Goal: Task Accomplishment & Management: Complete application form

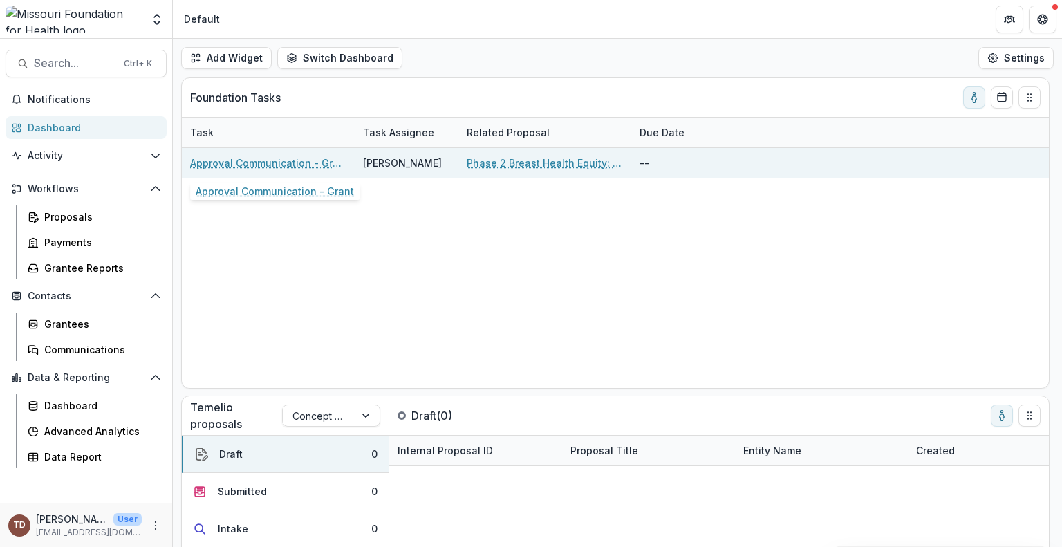
click at [308, 165] on link "Approval Communication - Grant" at bounding box center [268, 163] width 156 height 15
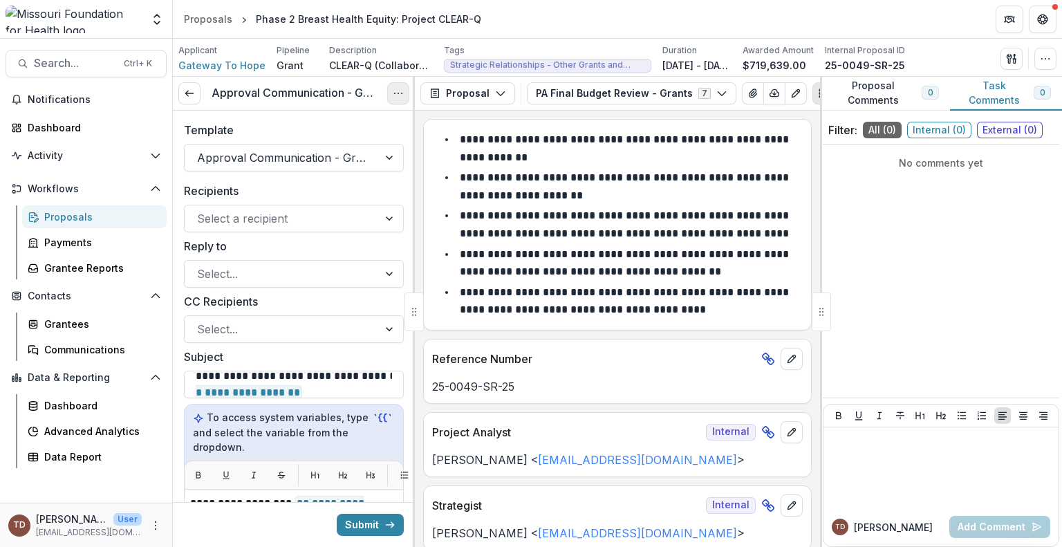
click at [392, 91] on button "Options" at bounding box center [398, 93] width 22 height 22
click at [337, 122] on link "View task" at bounding box center [332, 124] width 148 height 23
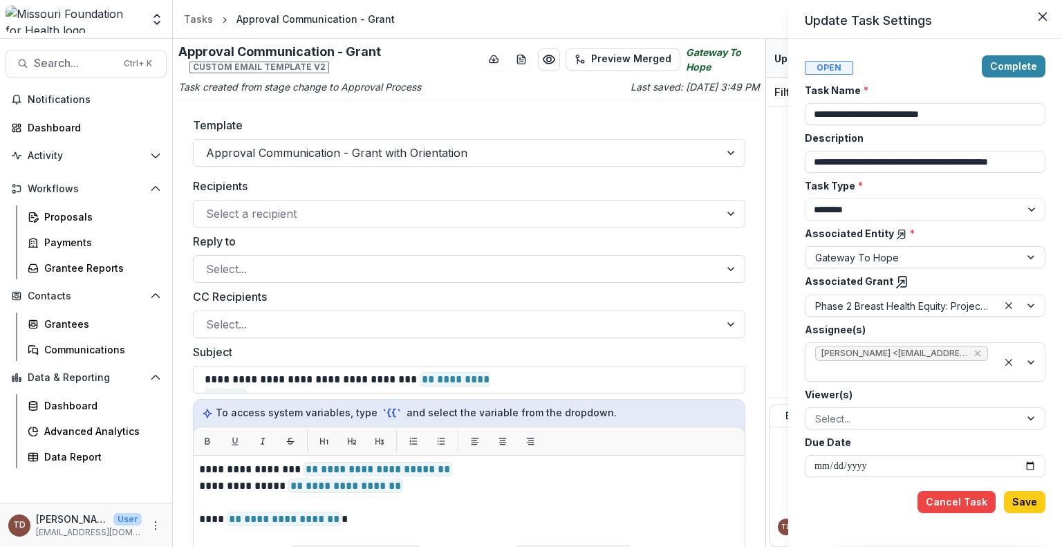
click at [636, 57] on div "**********" at bounding box center [531, 273] width 1062 height 547
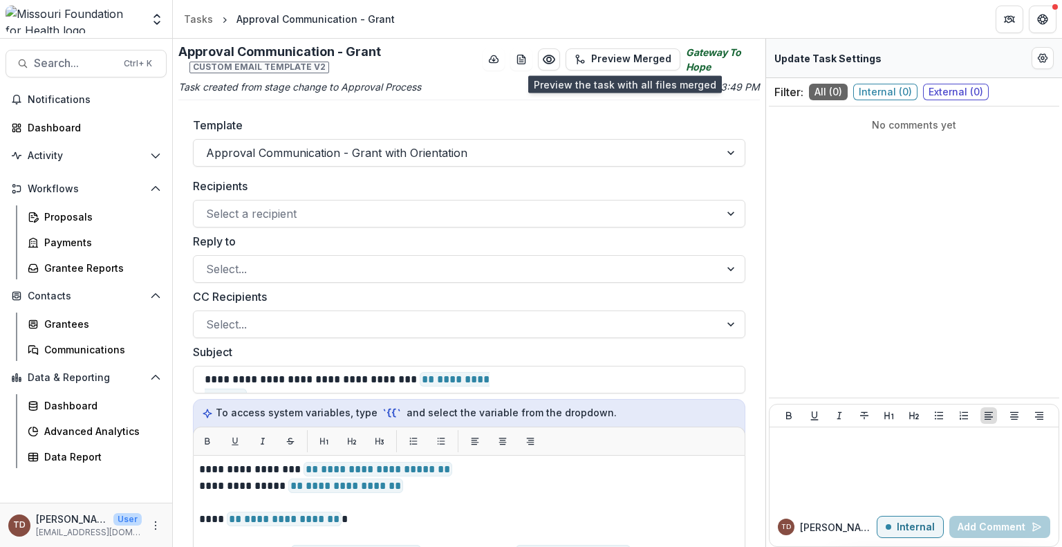
click at [636, 57] on button "Preview Merged" at bounding box center [623, 59] width 115 height 22
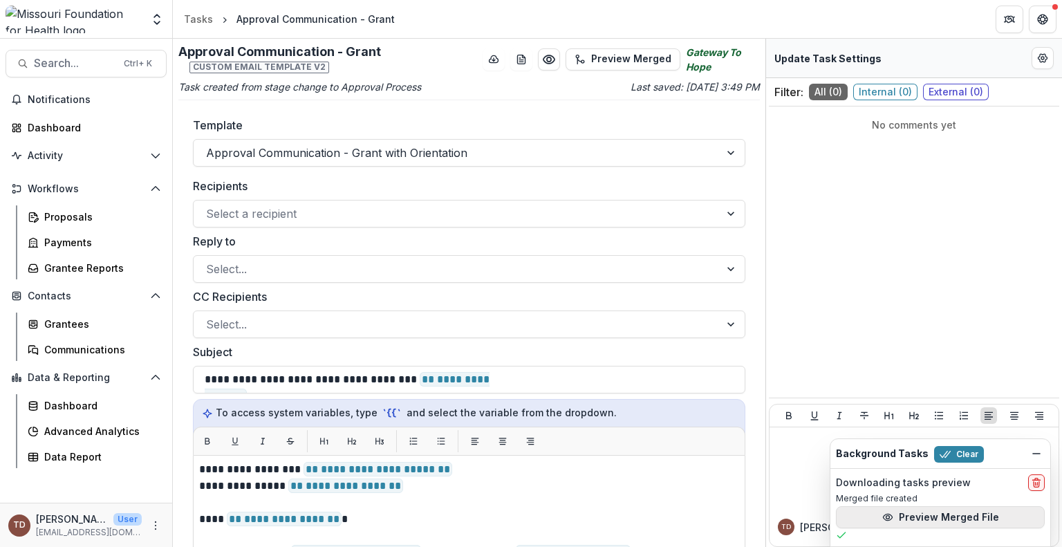
click at [952, 524] on button "Preview Merged File" at bounding box center [940, 517] width 209 height 22
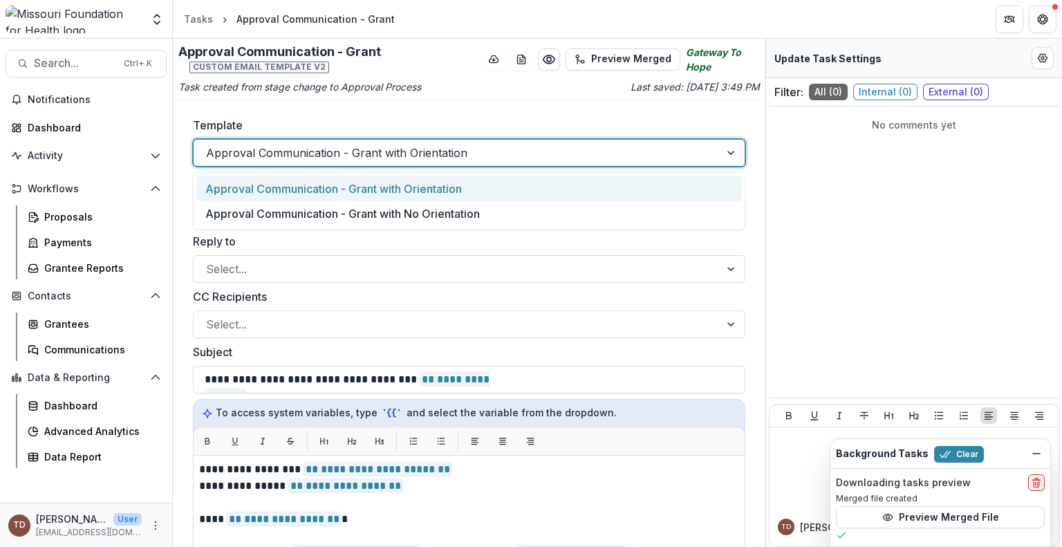
click at [725, 149] on div at bounding box center [732, 153] width 25 height 26
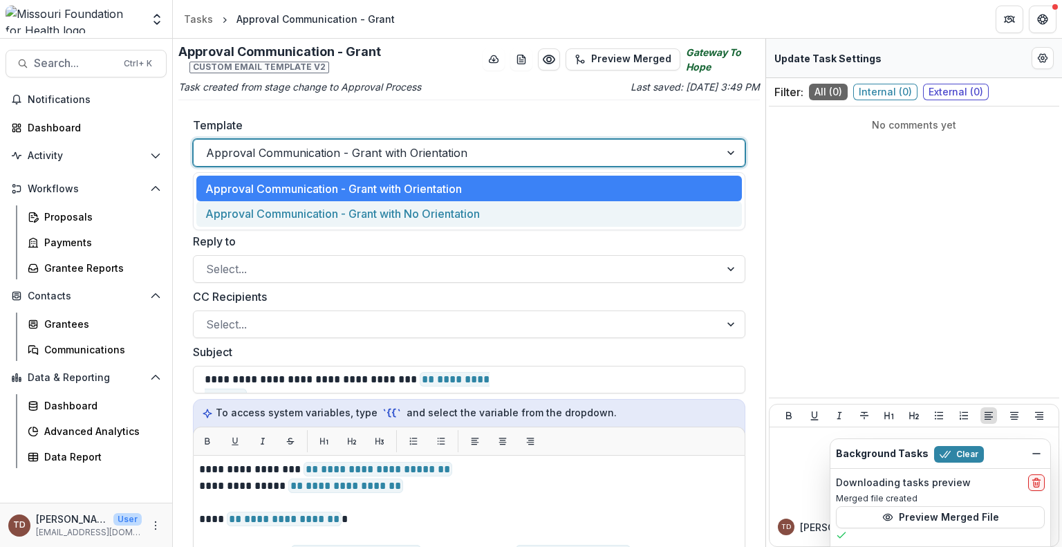
click at [550, 215] on div "Approval Communication - Grant with No Orientation" at bounding box center [469, 214] width 546 height 26
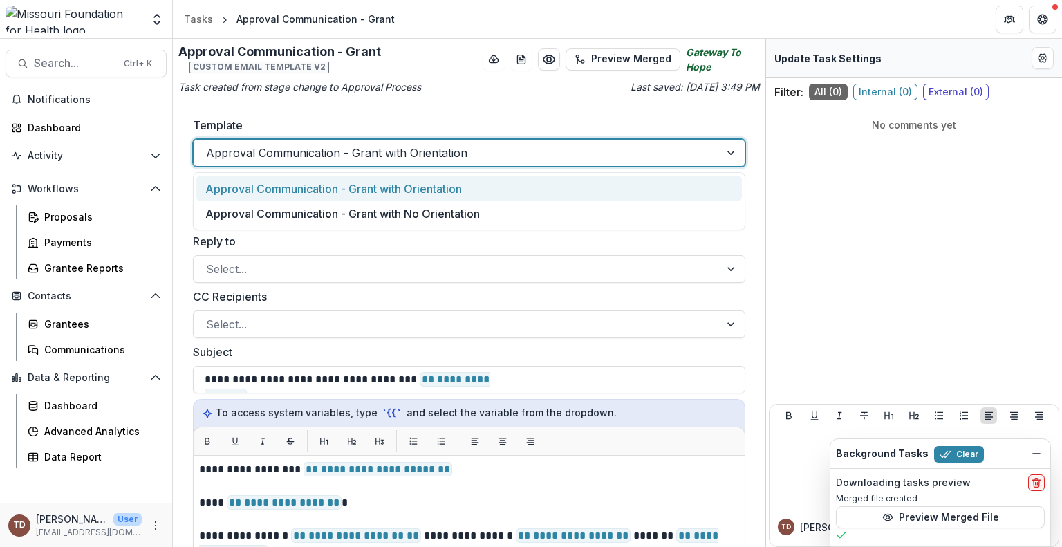
click at [728, 148] on div at bounding box center [732, 153] width 25 height 26
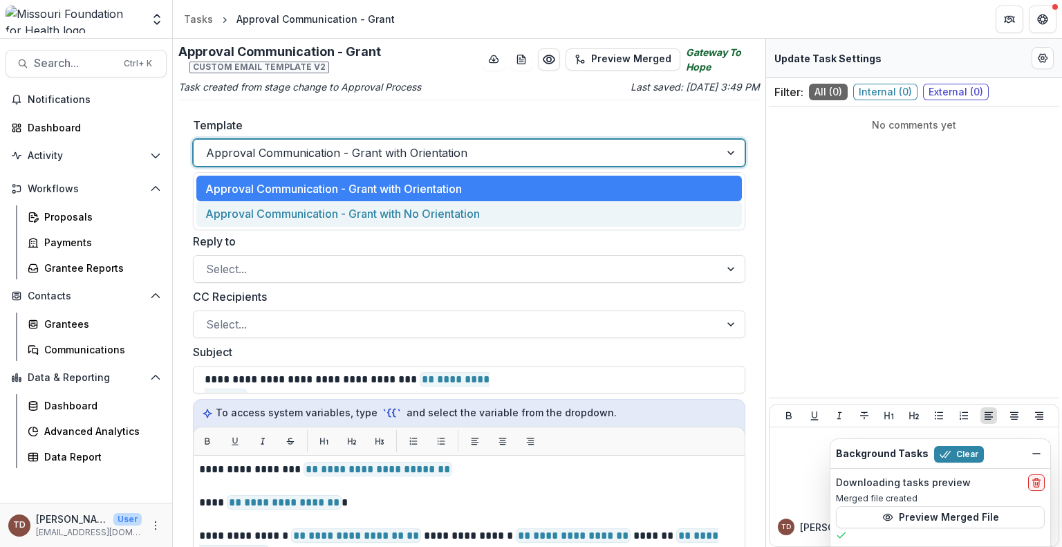
click at [476, 214] on div "Approval Communication - Grant with No Orientation" at bounding box center [469, 214] width 546 height 26
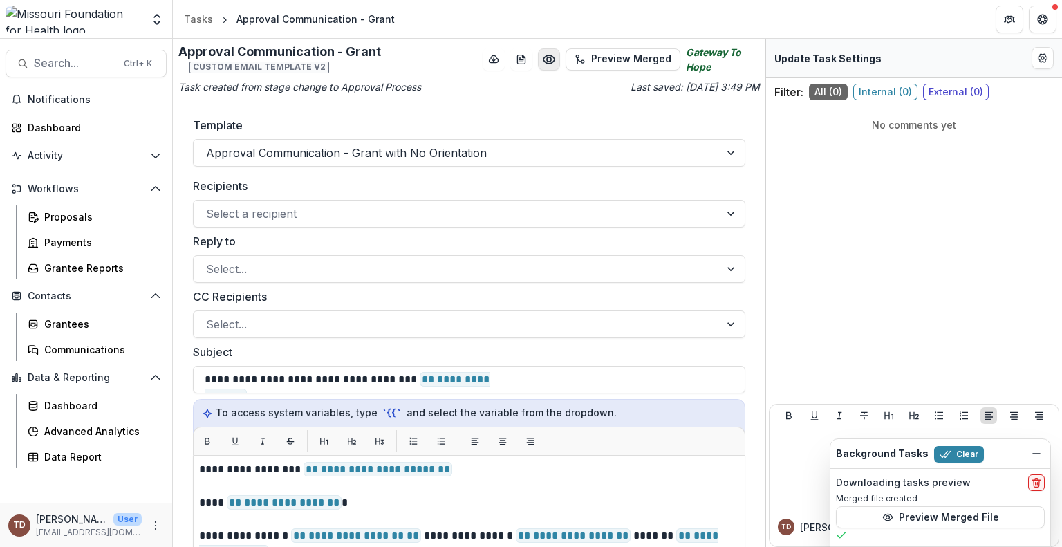
click at [553, 59] on icon "Preview cdce0783-8cd0-4089-9fec-978d77a31767.pdf" at bounding box center [549, 59] width 11 height 8
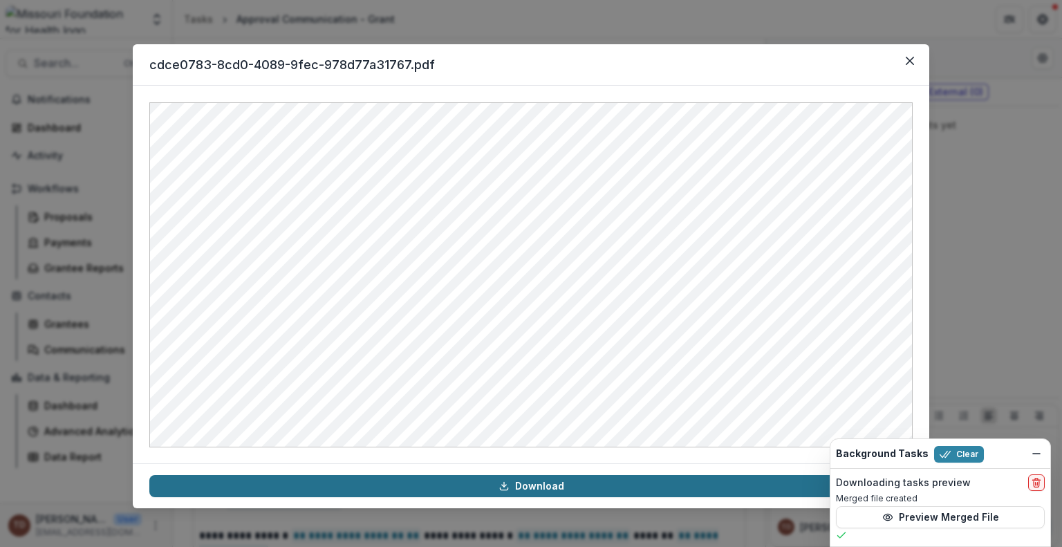
click at [631, 488] on link "Download" at bounding box center [530, 486] width 763 height 22
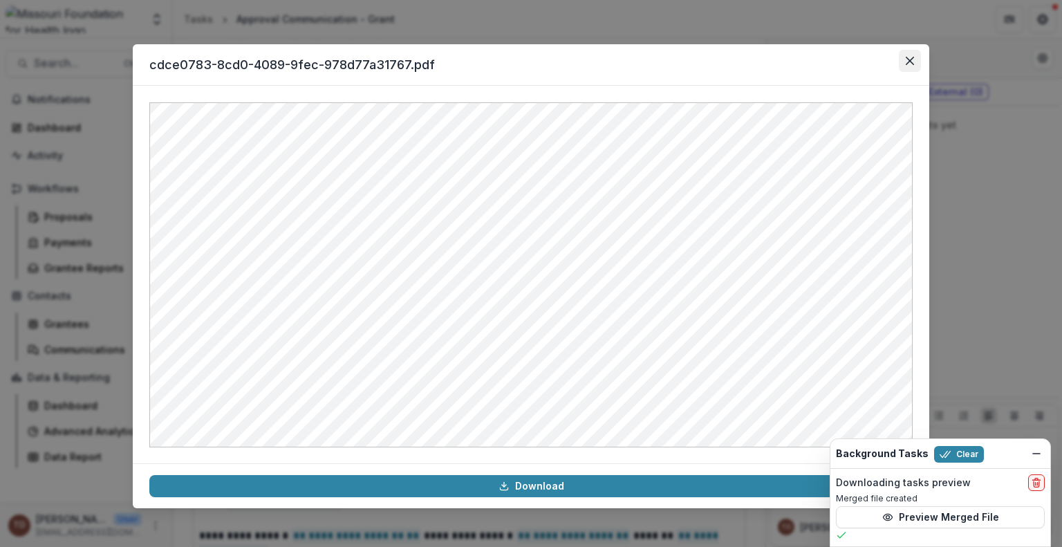
click at [910, 63] on icon "Close" at bounding box center [910, 61] width 8 height 8
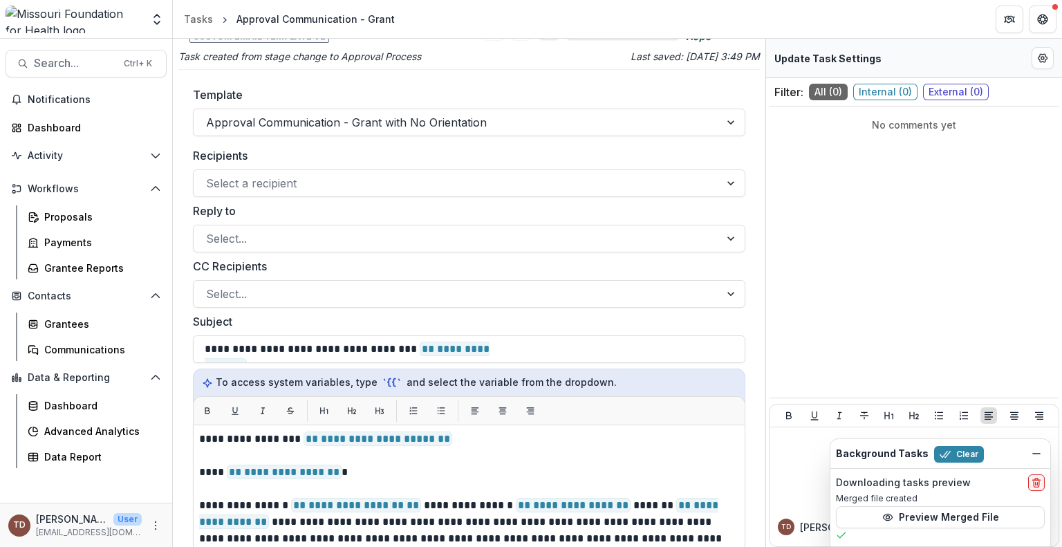
scroll to position [6, 0]
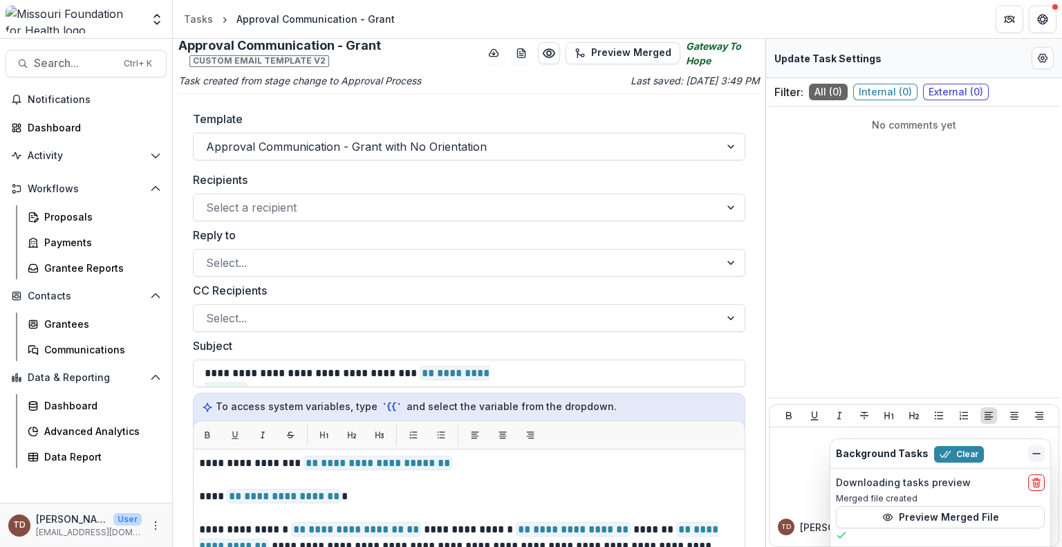
click at [1038, 451] on icon "Dismiss" at bounding box center [1036, 453] width 11 height 11
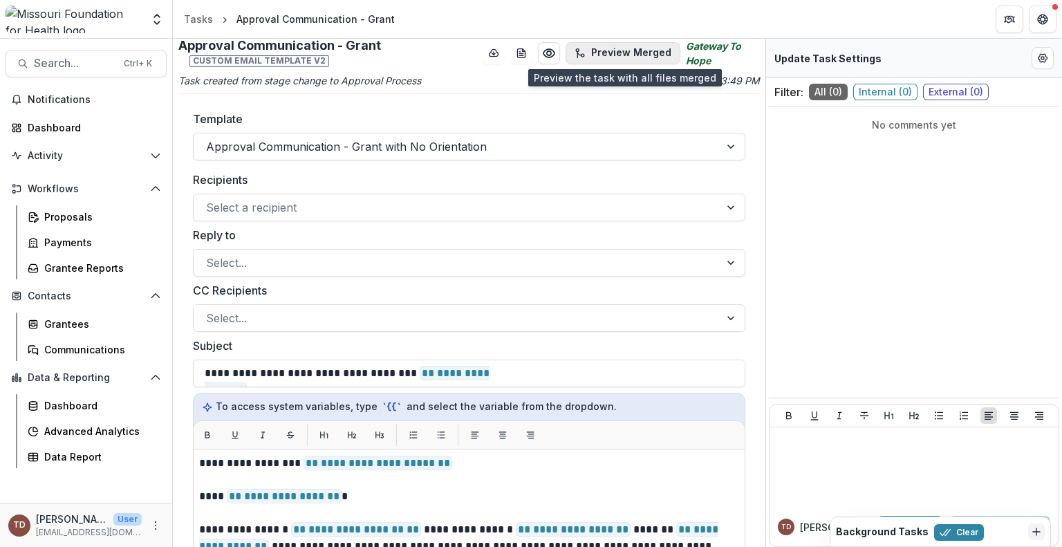
click at [582, 48] on icon "button" at bounding box center [580, 53] width 11 height 11
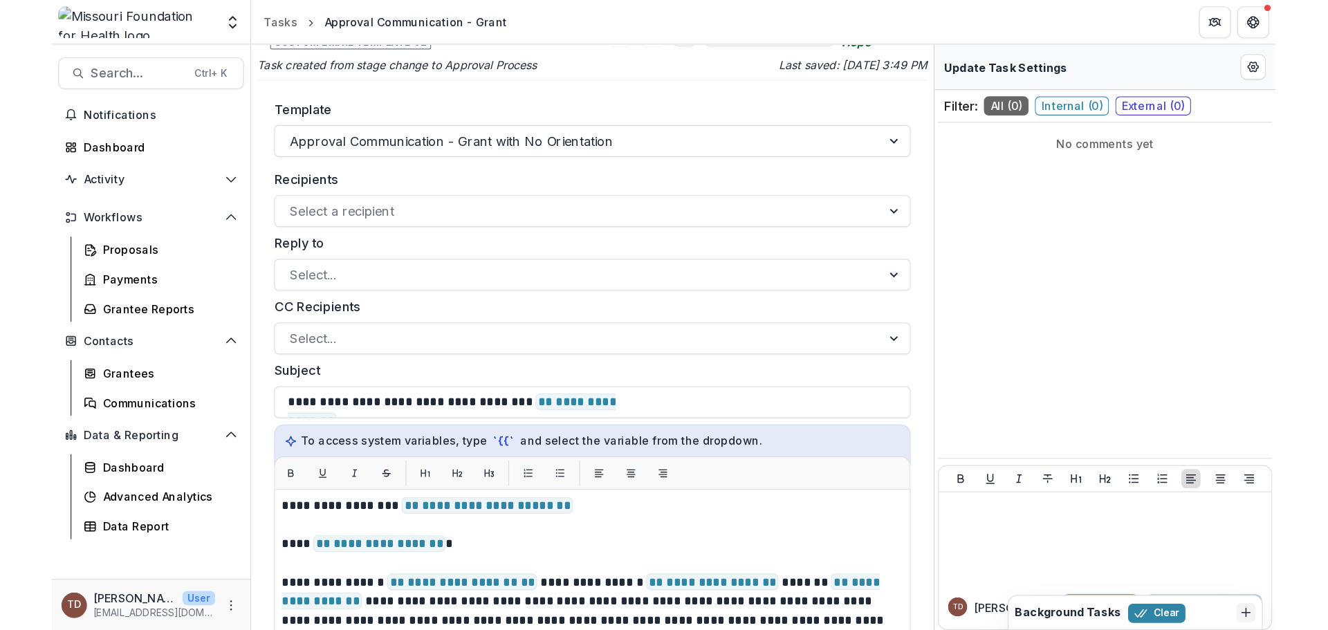
scroll to position [0, 0]
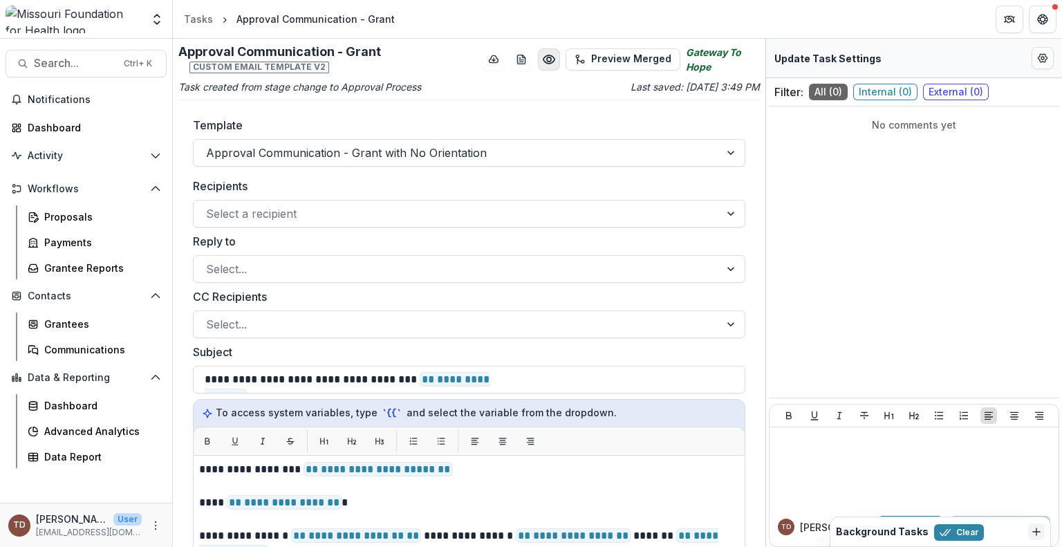
click at [551, 62] on icon "Preview cdce0783-8cd0-4089-9fec-978d77a31767.pdf" at bounding box center [549, 59] width 11 height 8
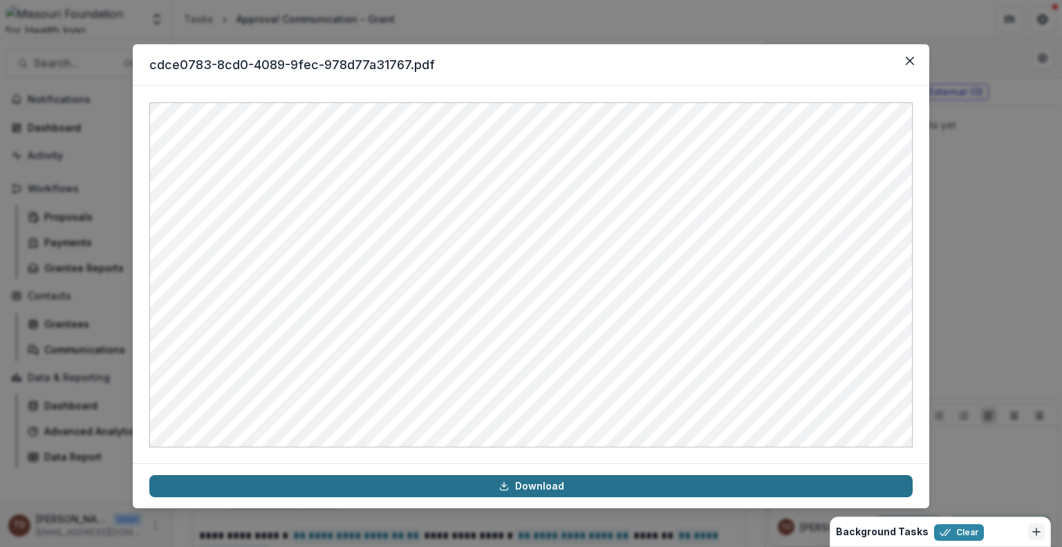
click at [557, 491] on link "Download" at bounding box center [530, 486] width 763 height 22
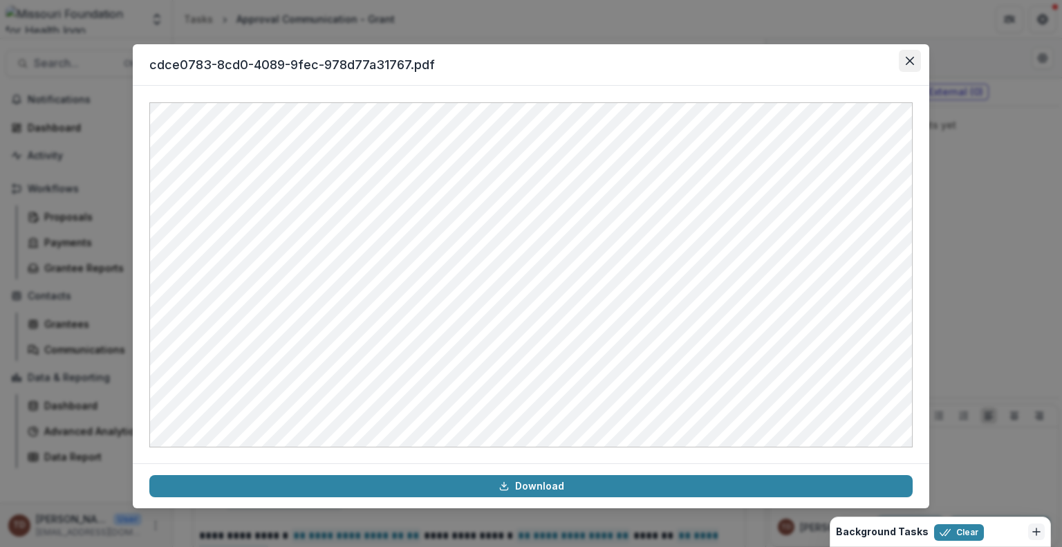
click at [913, 63] on icon "Close" at bounding box center [910, 61] width 8 height 8
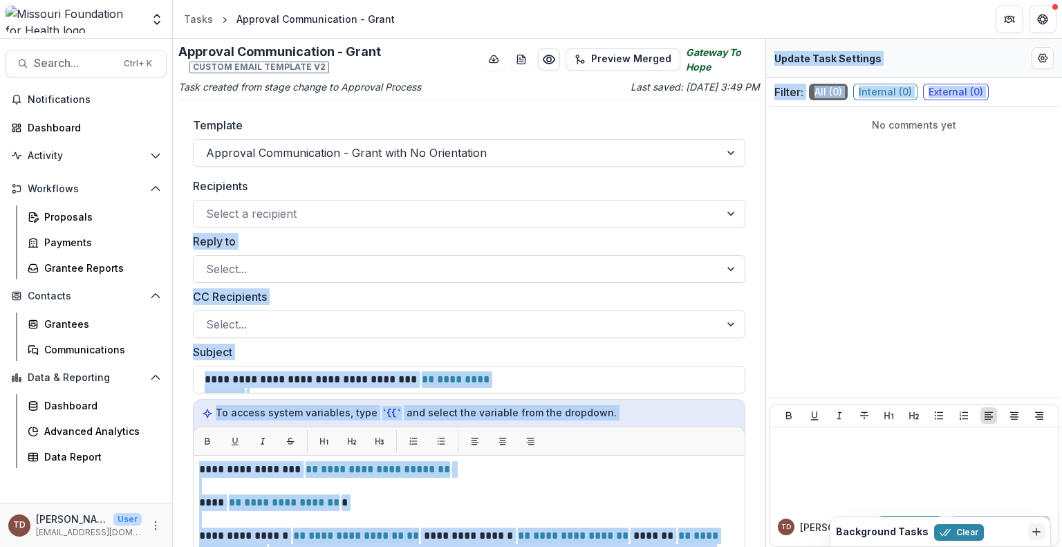
drag, startPoint x: 765, startPoint y: 203, endPoint x: 782, endPoint y: 356, distance: 153.8
click at [782, 356] on div "**********" at bounding box center [617, 293] width 889 height 508
click at [63, 120] on div "Dashboard" at bounding box center [92, 127] width 128 height 15
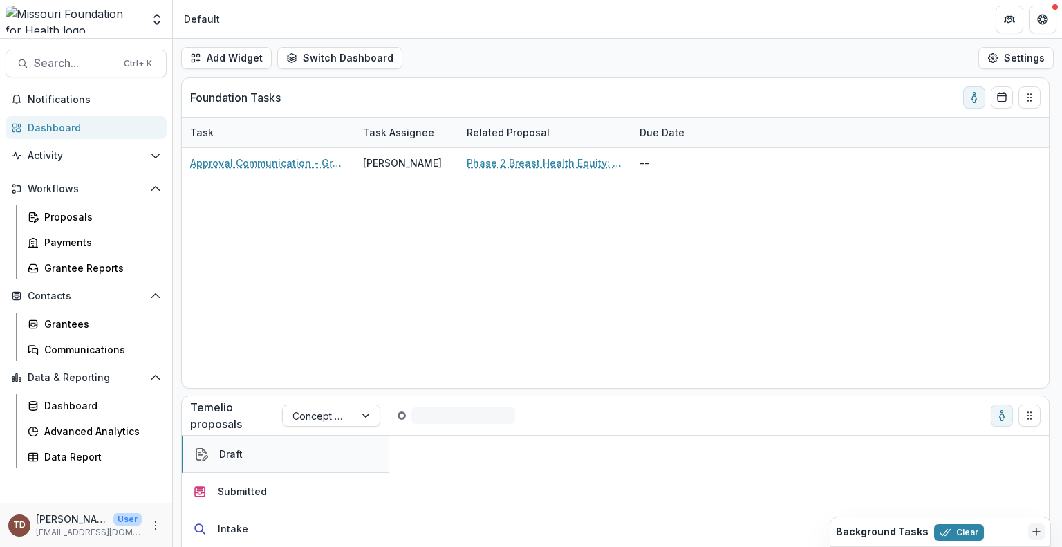
click at [252, 461] on button "Draft" at bounding box center [285, 454] width 207 height 37
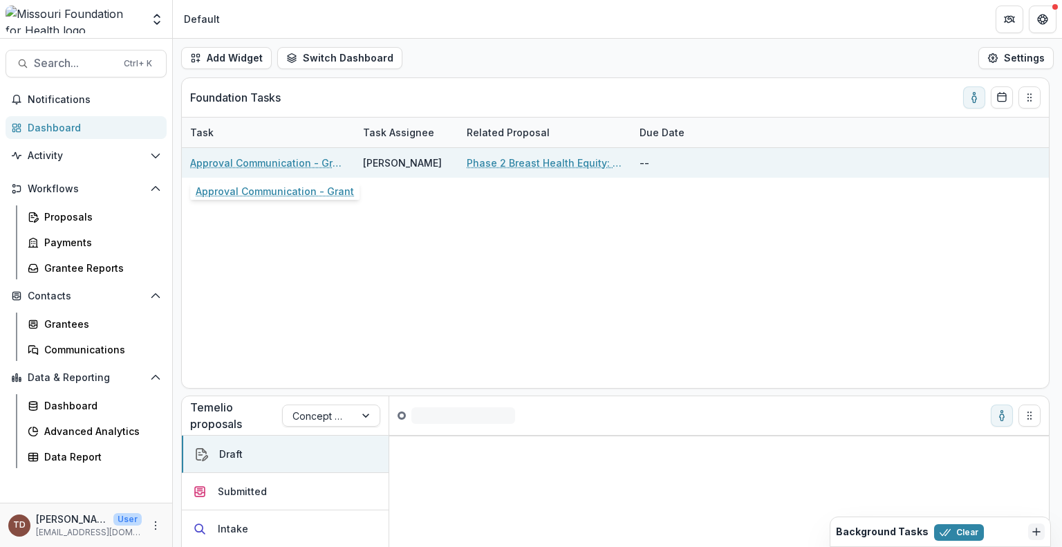
click at [257, 158] on link "Approval Communication - Grant" at bounding box center [268, 163] width 156 height 15
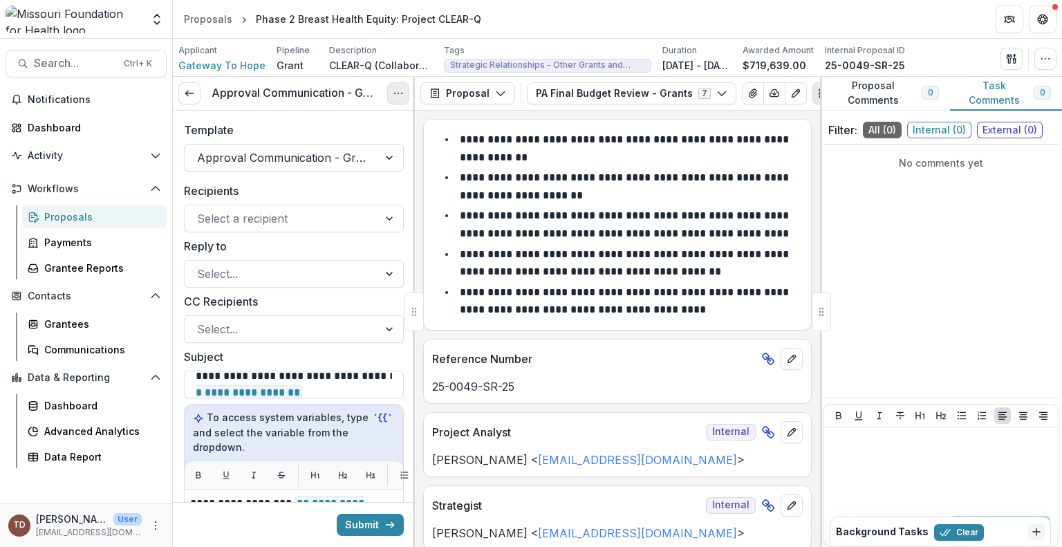
click at [402, 93] on icon "Options" at bounding box center [398, 93] width 11 height 11
click at [373, 119] on link "View task" at bounding box center [332, 124] width 148 height 23
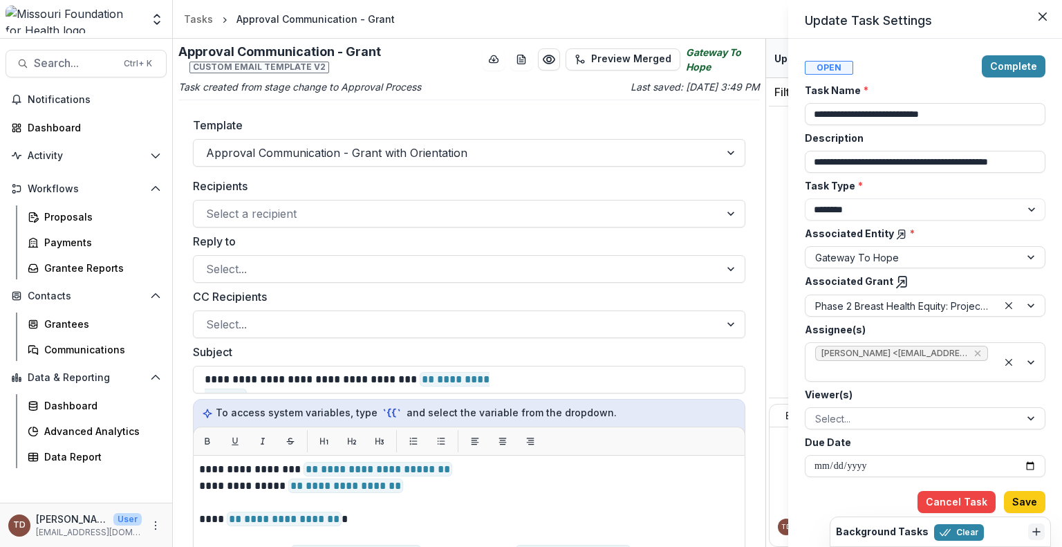
click at [551, 57] on div "**********" at bounding box center [531, 273] width 1062 height 547
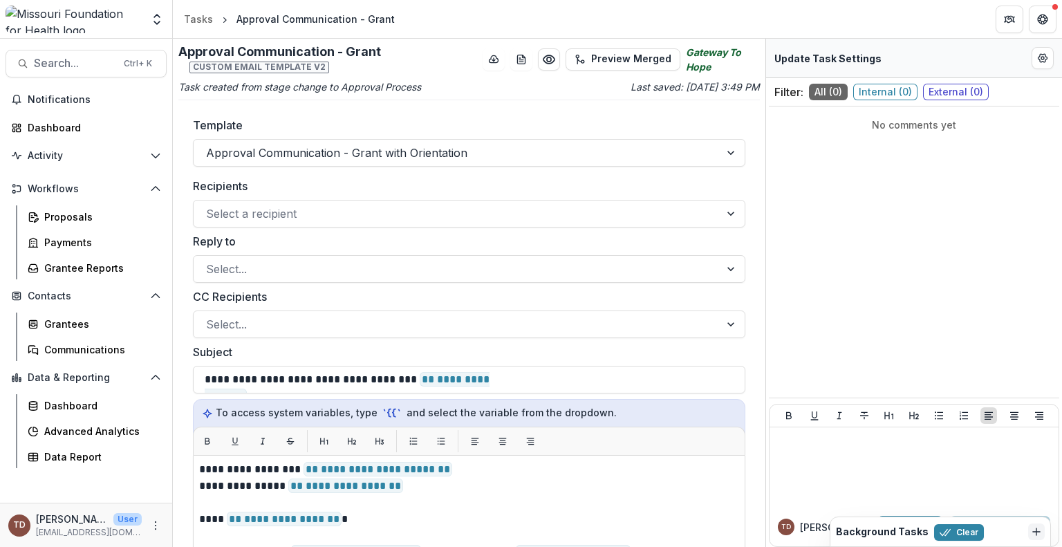
click at [551, 57] on icon "Preview cdce0783-8cd0-4089-9fec-978d77a31767.pdf" at bounding box center [549, 60] width 14 height 14
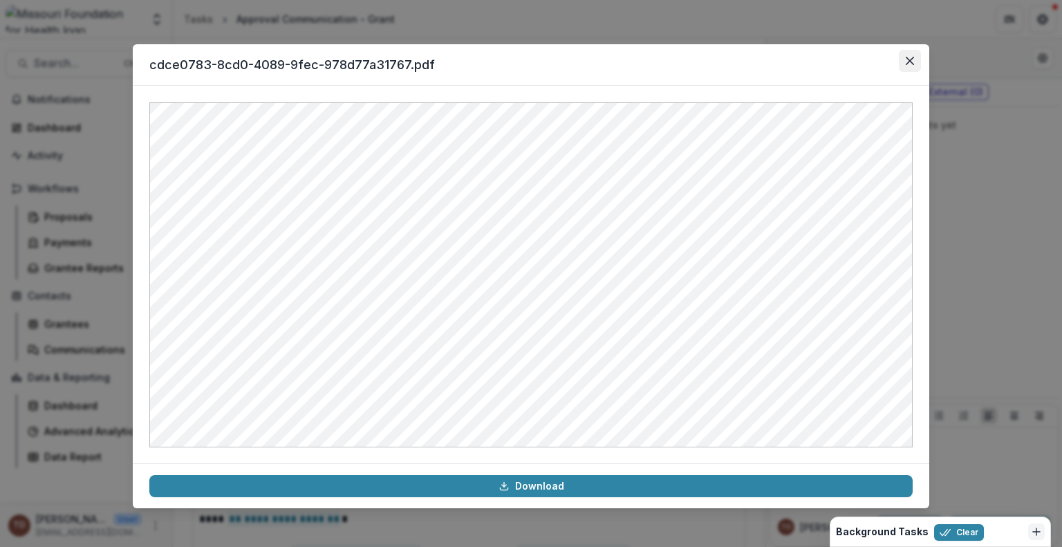
click at [909, 60] on icon "Close" at bounding box center [910, 61] width 8 height 8
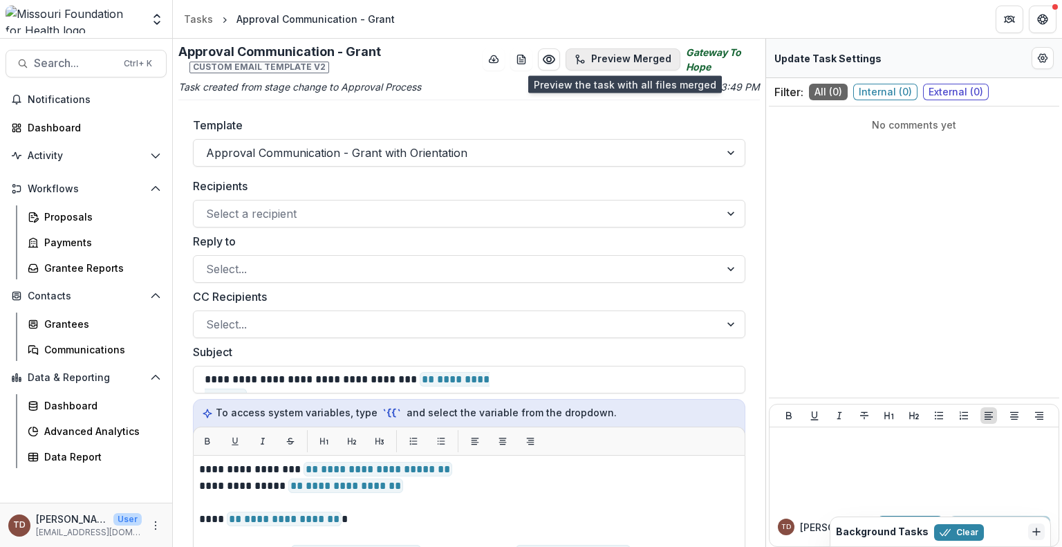
click at [625, 57] on button "Preview Merged" at bounding box center [623, 59] width 115 height 22
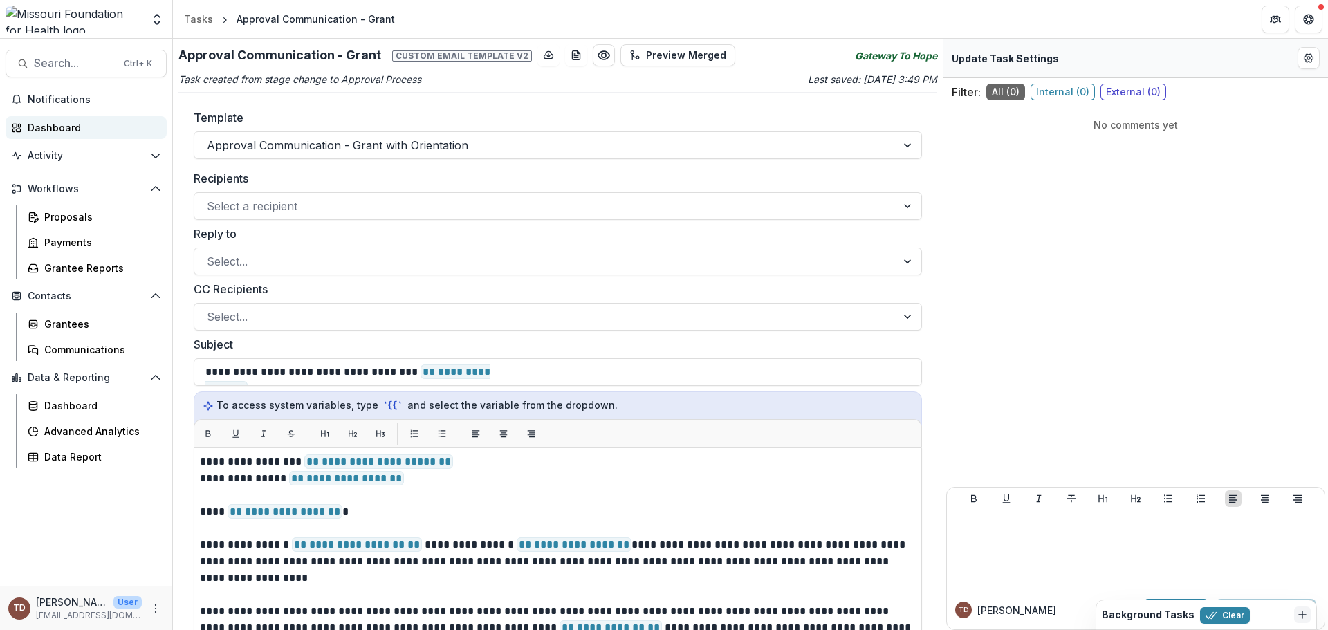
click at [55, 126] on div "Dashboard" at bounding box center [92, 127] width 128 height 15
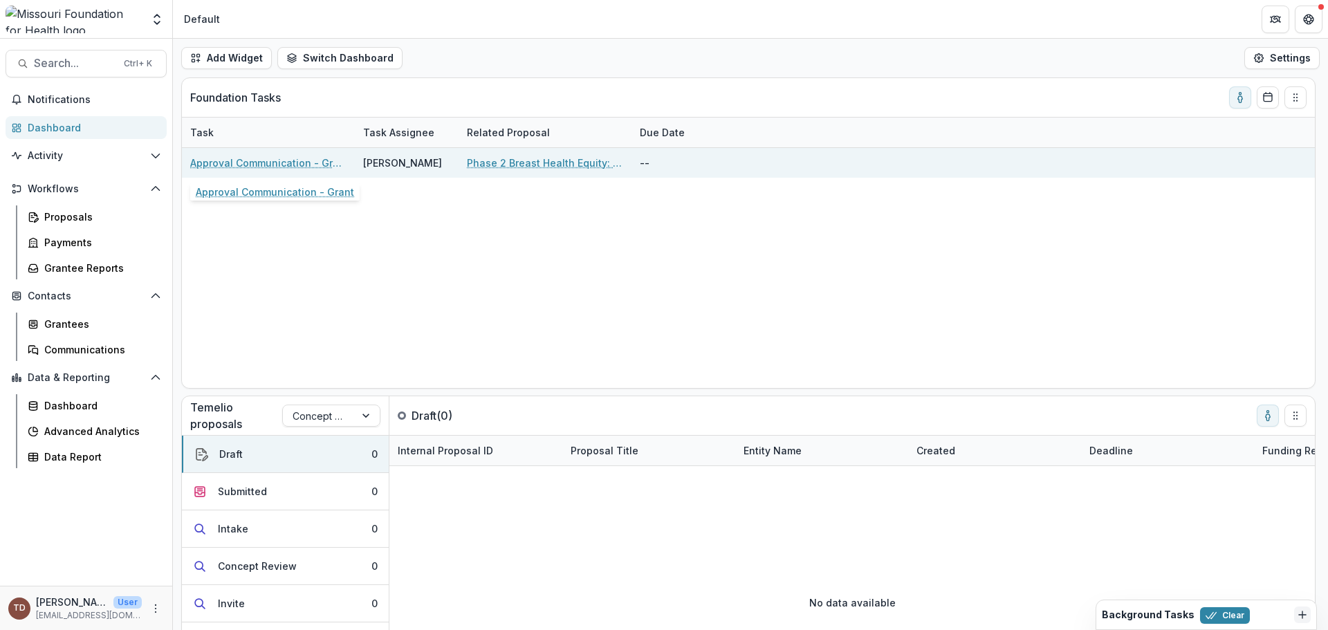
click at [294, 160] on link "Approval Communication - Grant" at bounding box center [268, 163] width 156 height 15
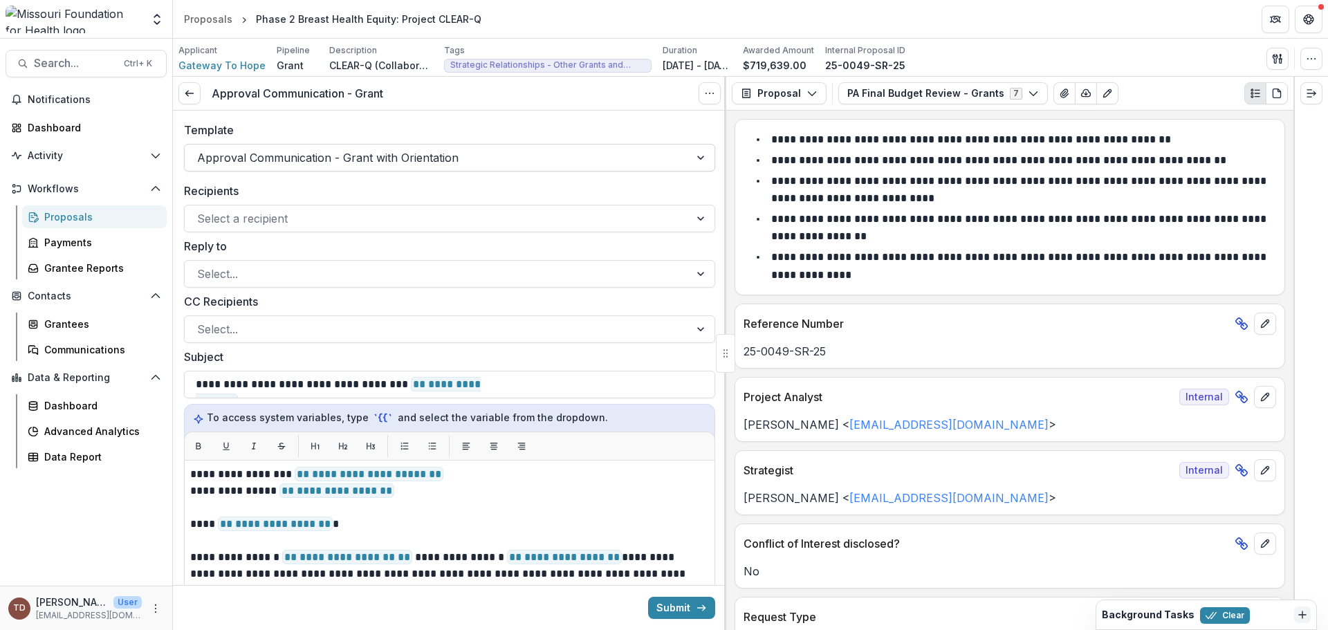
click at [698, 158] on div at bounding box center [701, 158] width 25 height 26
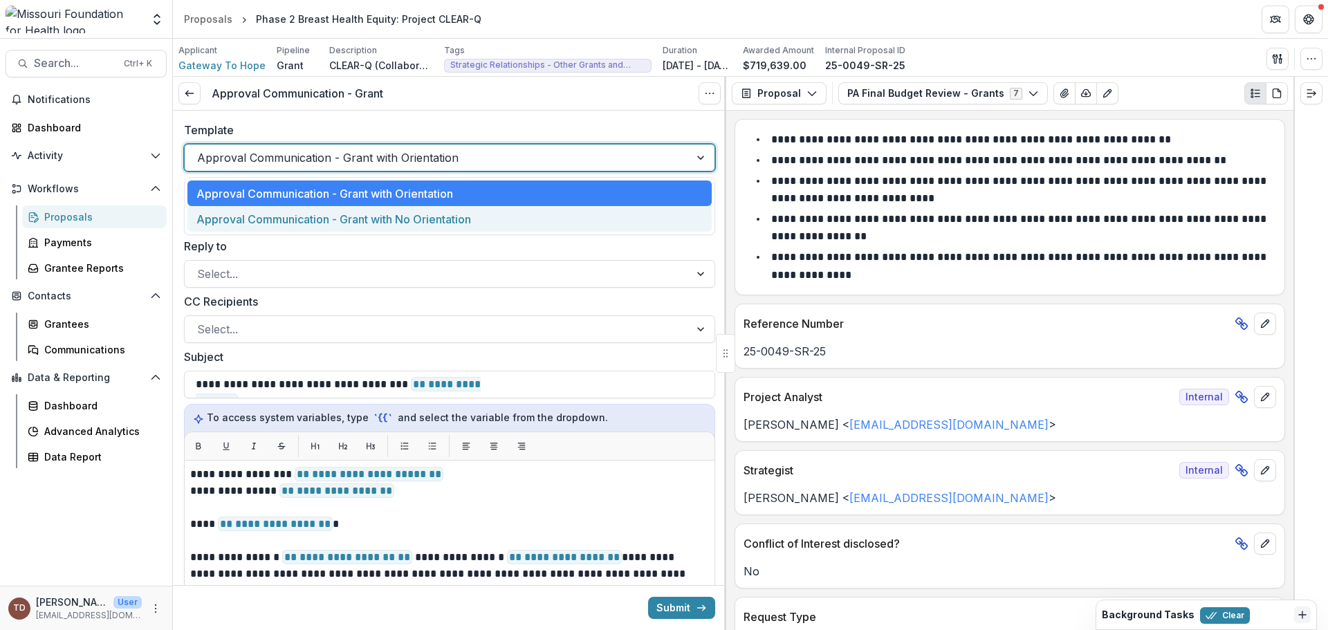
click at [495, 224] on div "Approval Communication - Grant with No Orientation" at bounding box center [449, 219] width 524 height 26
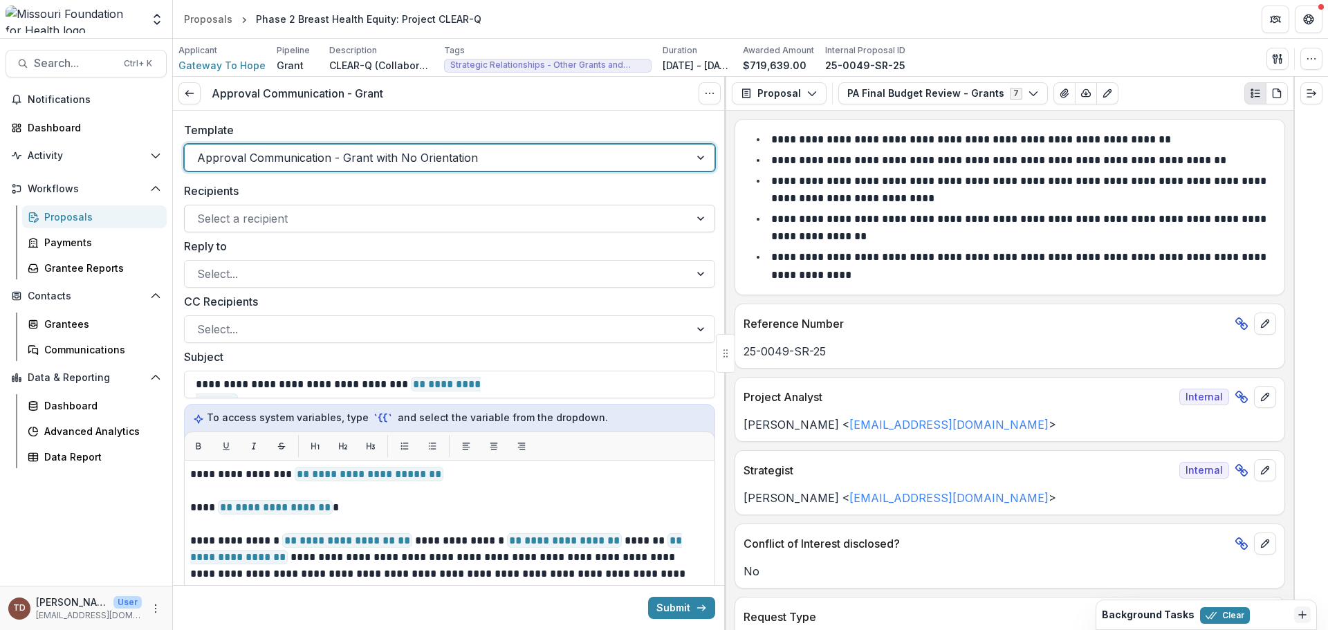
click at [689, 217] on div at bounding box center [701, 218] width 25 height 26
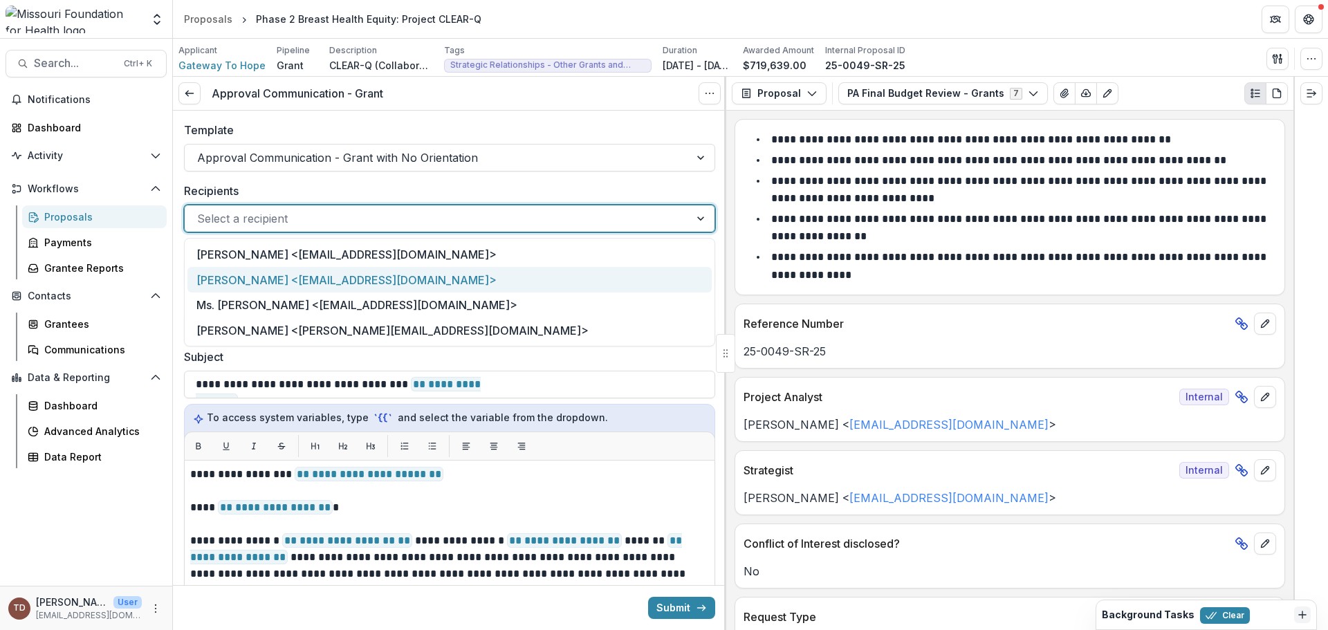
click at [502, 287] on div "[PERSON_NAME] <[EMAIL_ADDRESS][DOMAIN_NAME]>" at bounding box center [449, 280] width 524 height 26
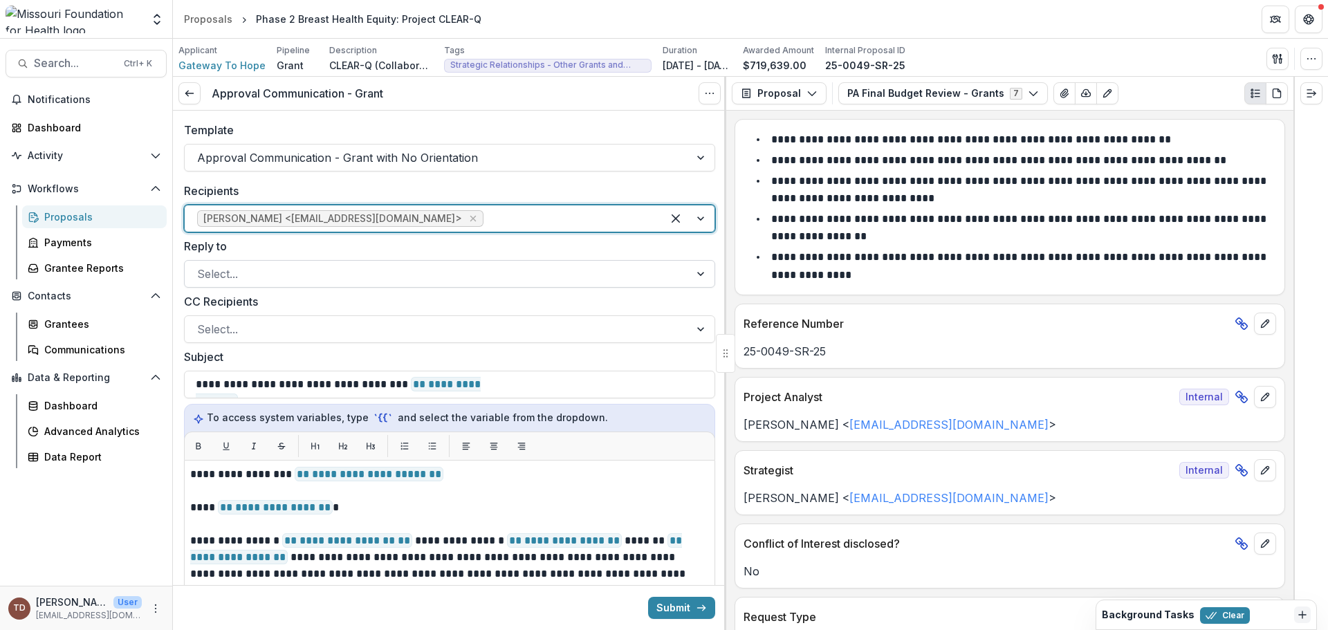
click at [503, 275] on div at bounding box center [437, 273] width 480 height 19
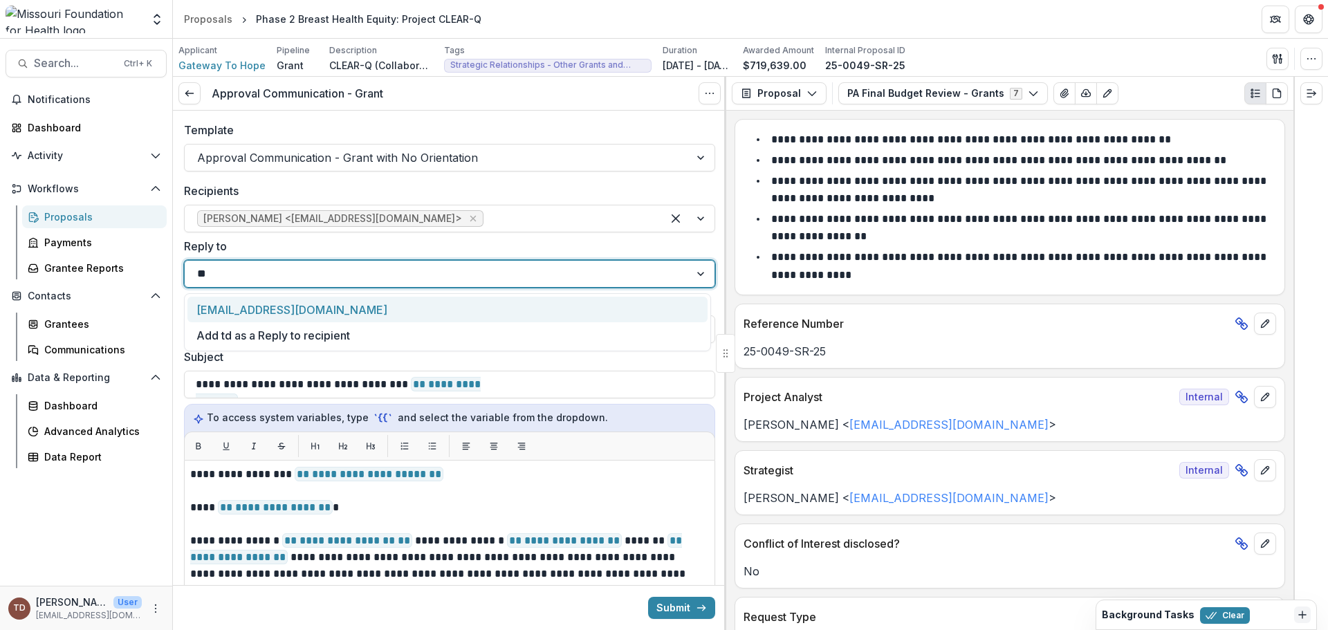
type input "***"
click at [467, 306] on div "[EMAIL_ADDRESS][DOMAIN_NAME]" at bounding box center [447, 310] width 520 height 26
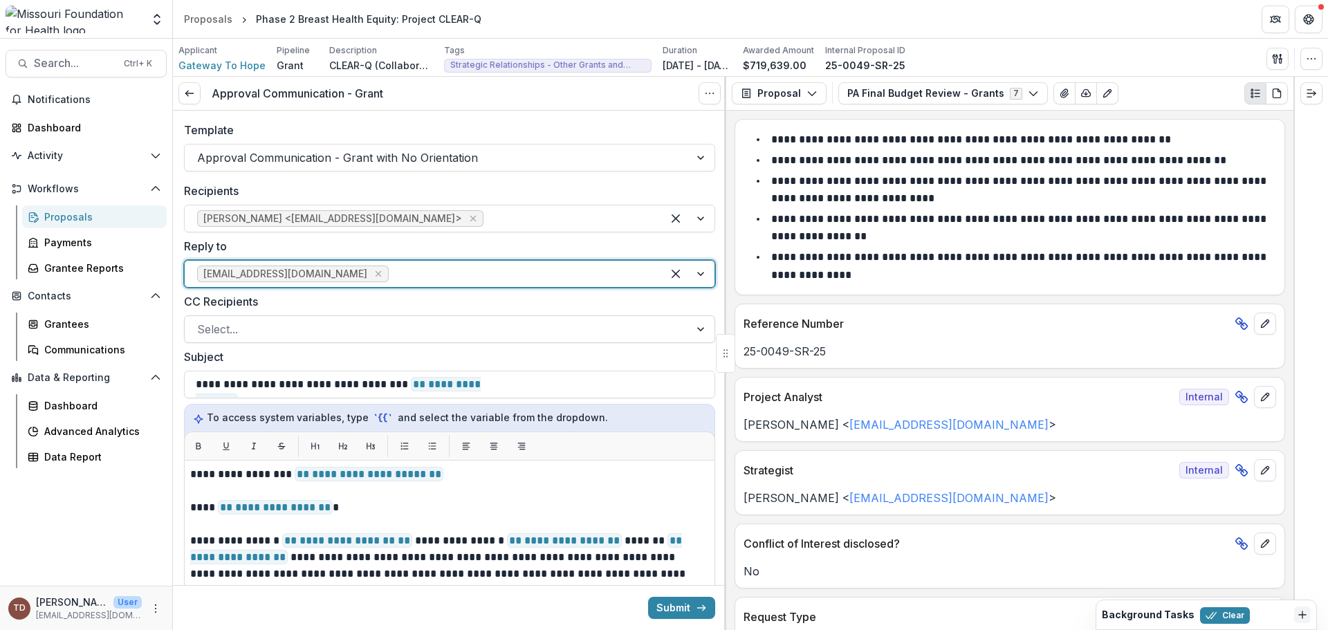
click at [466, 330] on div at bounding box center [437, 328] width 480 height 19
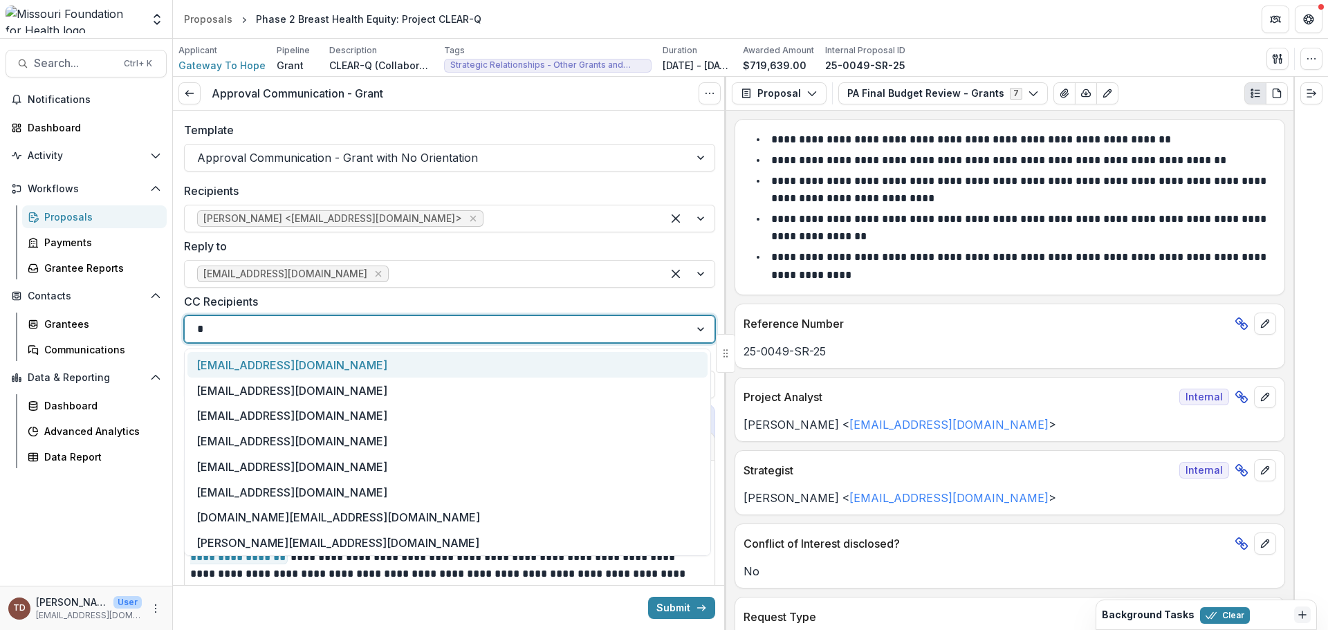
type input "**"
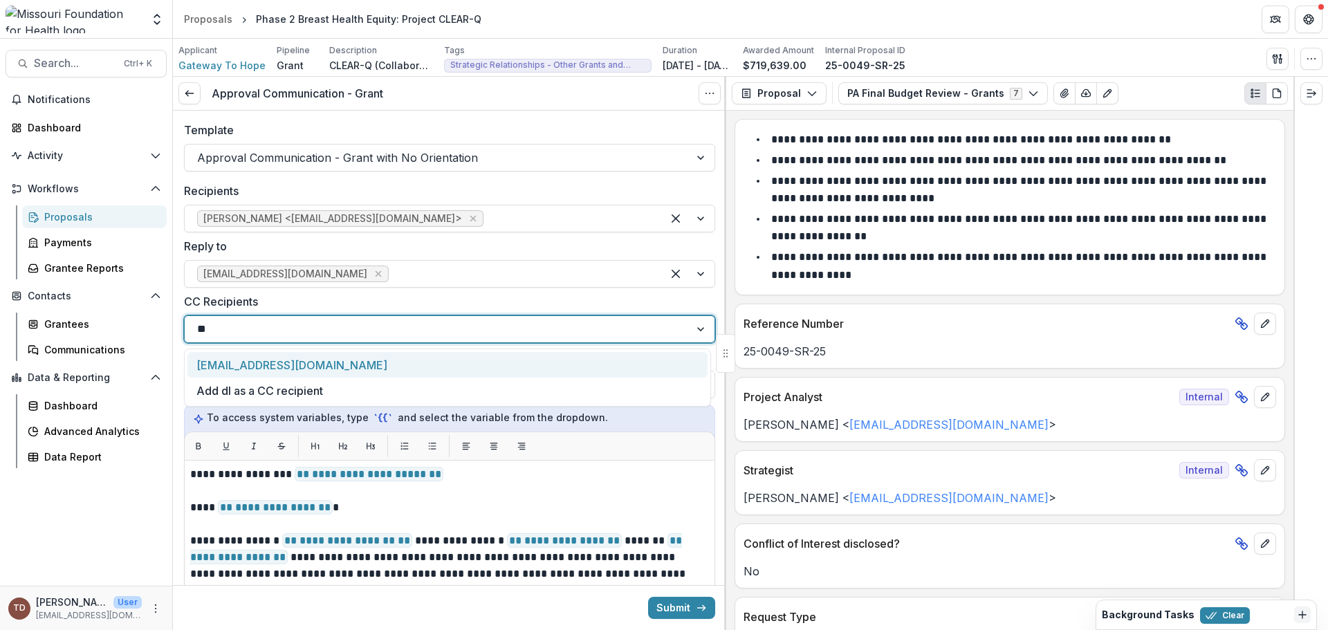
click at [439, 359] on div "[EMAIL_ADDRESS][DOMAIN_NAME]" at bounding box center [447, 365] width 520 height 26
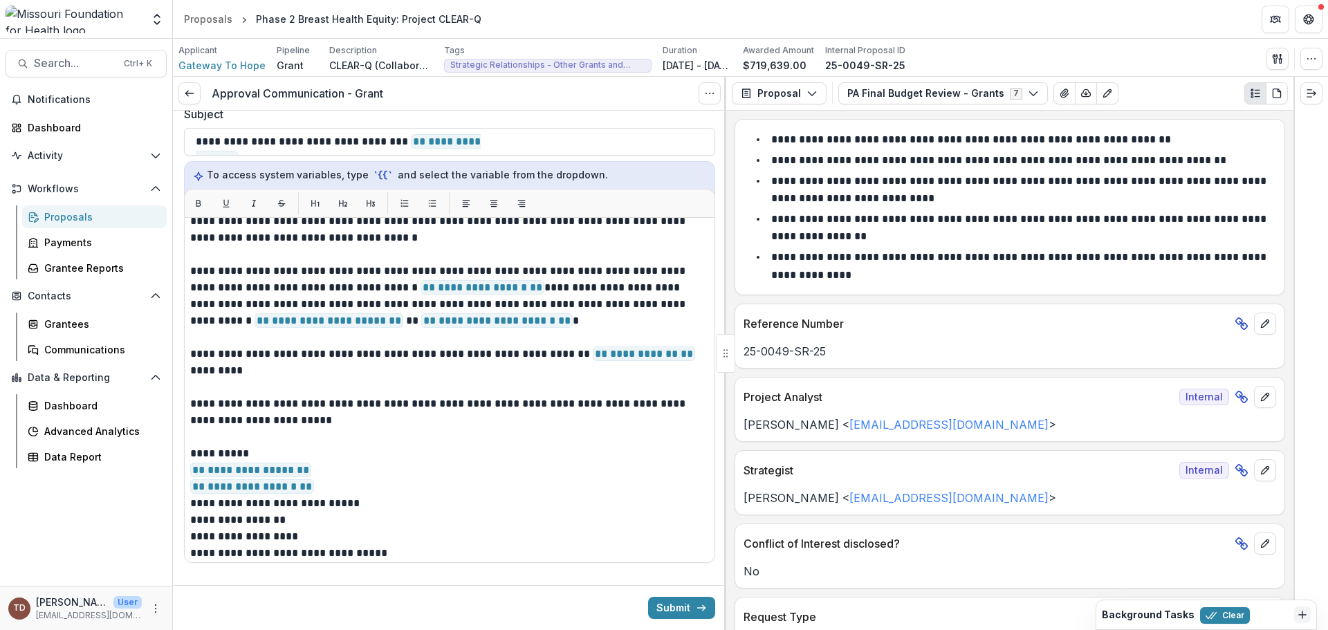
scroll to position [131, 0]
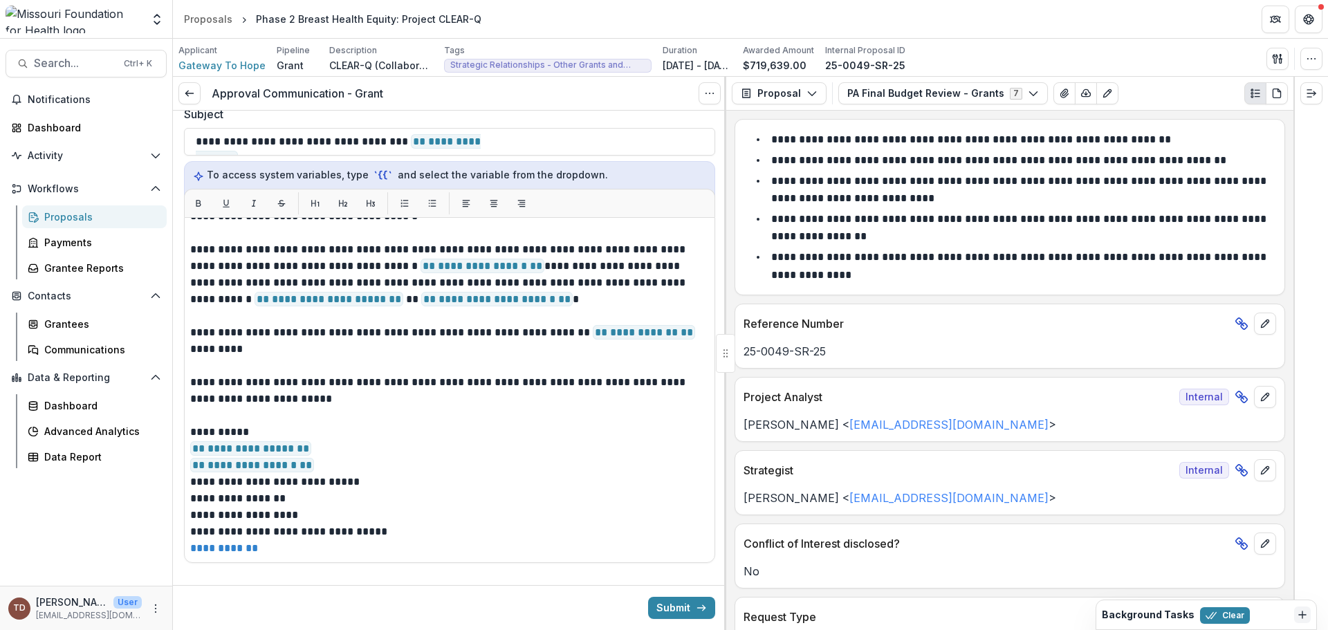
drag, startPoint x: 705, startPoint y: 416, endPoint x: 705, endPoint y: 386, distance: 29.7
click at [705, 386] on div "**********" at bounding box center [449, 390] width 531 height 346
drag, startPoint x: 705, startPoint y: 343, endPoint x: 716, endPoint y: 279, distance: 65.1
click at [716, 279] on div "**********" at bounding box center [449, 251] width 553 height 623
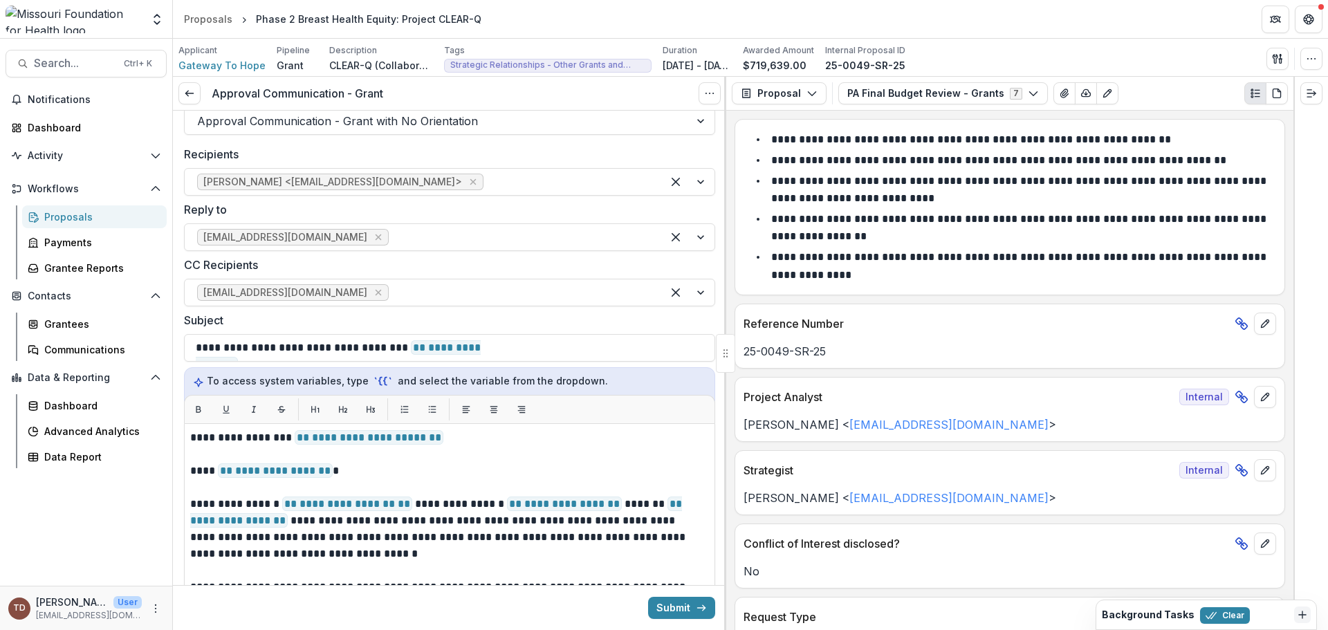
scroll to position [0, 0]
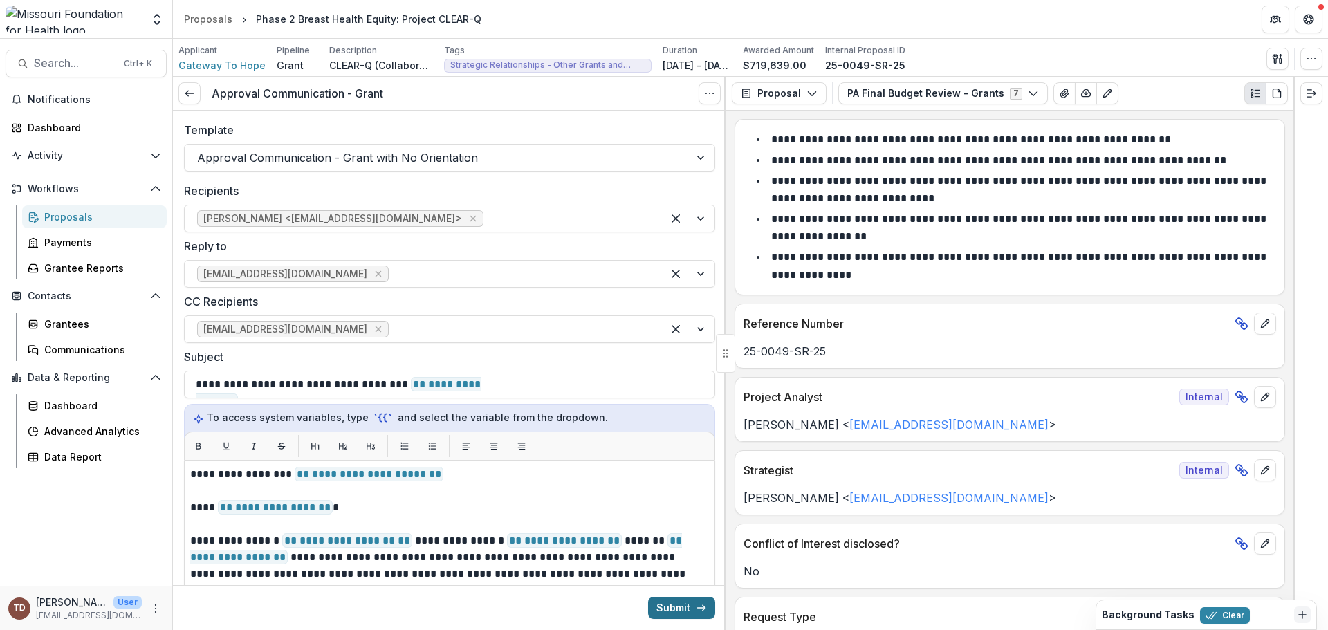
click at [654, 546] on button "Submit" at bounding box center [681, 608] width 67 height 22
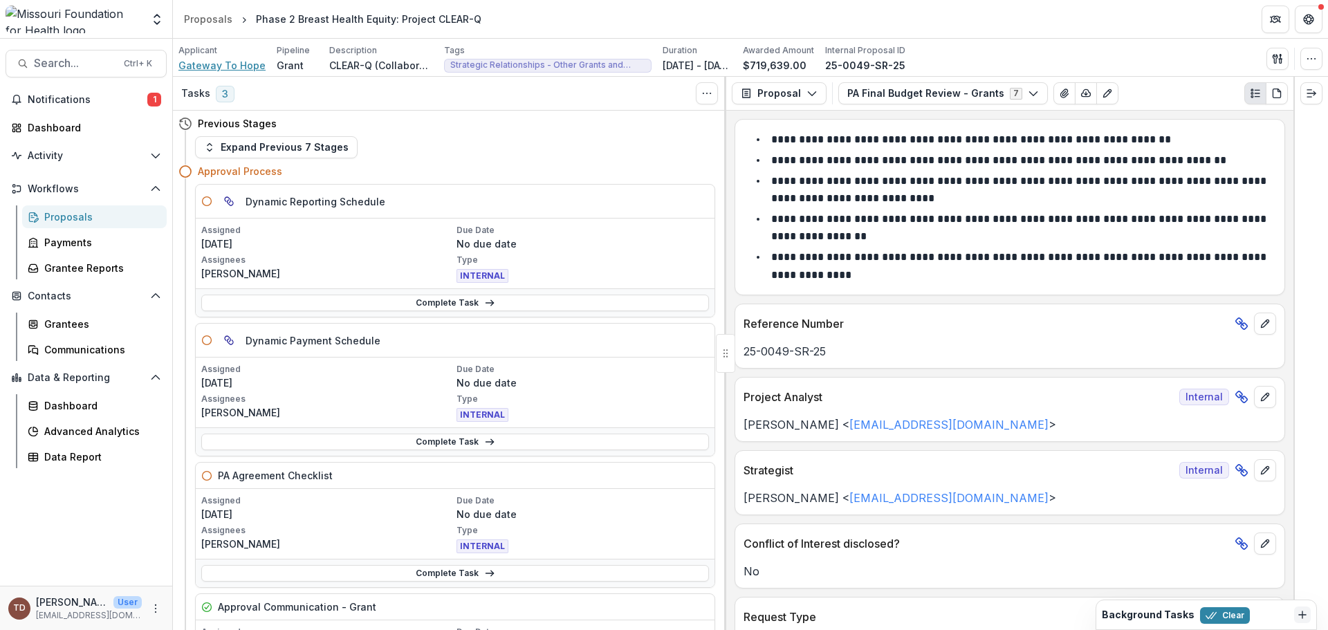
click at [246, 65] on span "Gateway To Hope" at bounding box center [221, 65] width 87 height 15
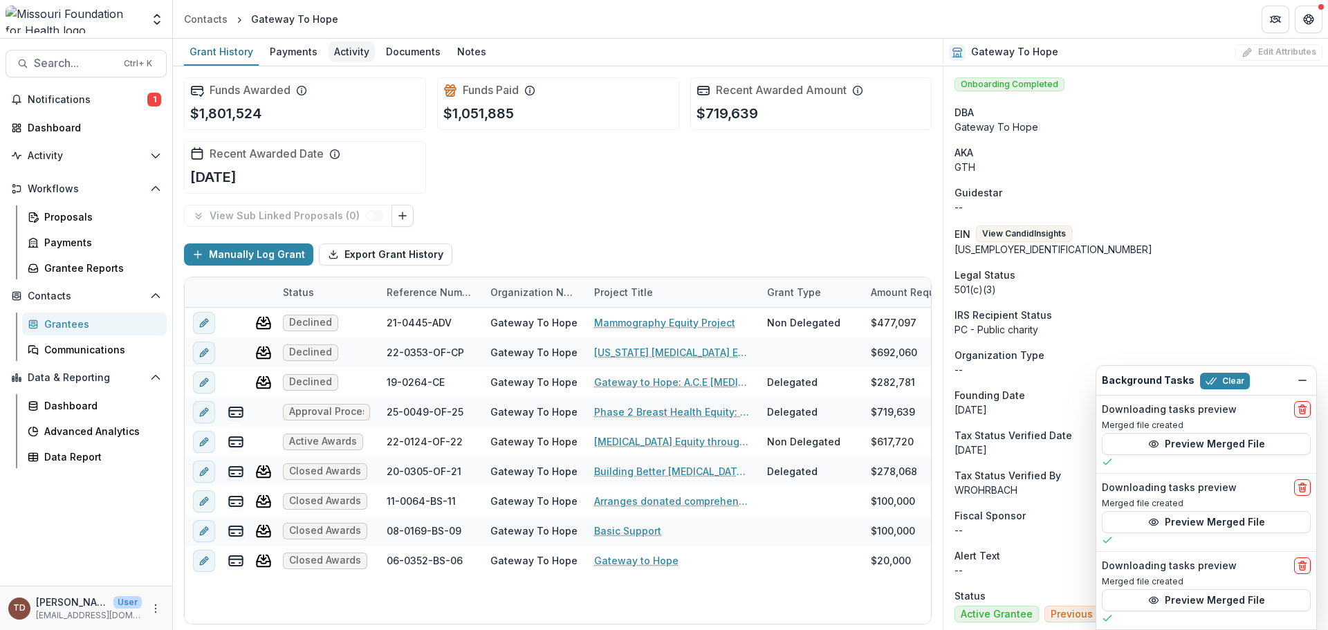
click at [355, 46] on div "Activity" at bounding box center [351, 51] width 46 height 20
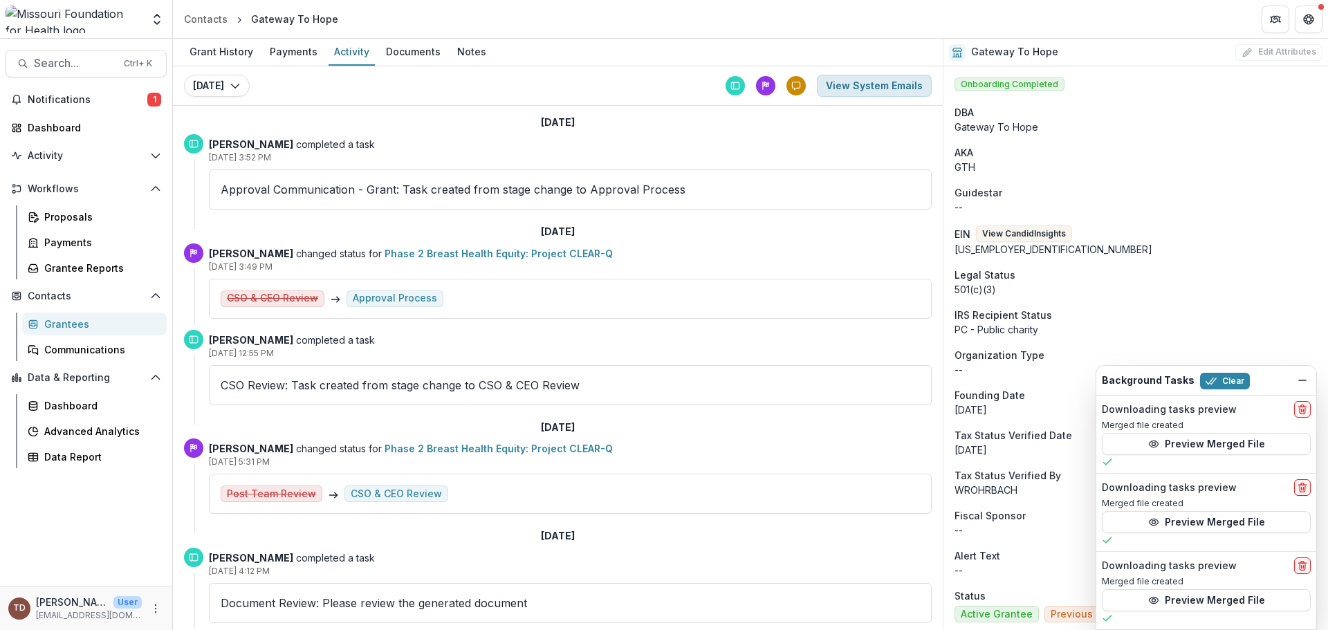
click at [853, 92] on button "View System Emails" at bounding box center [874, 86] width 115 height 22
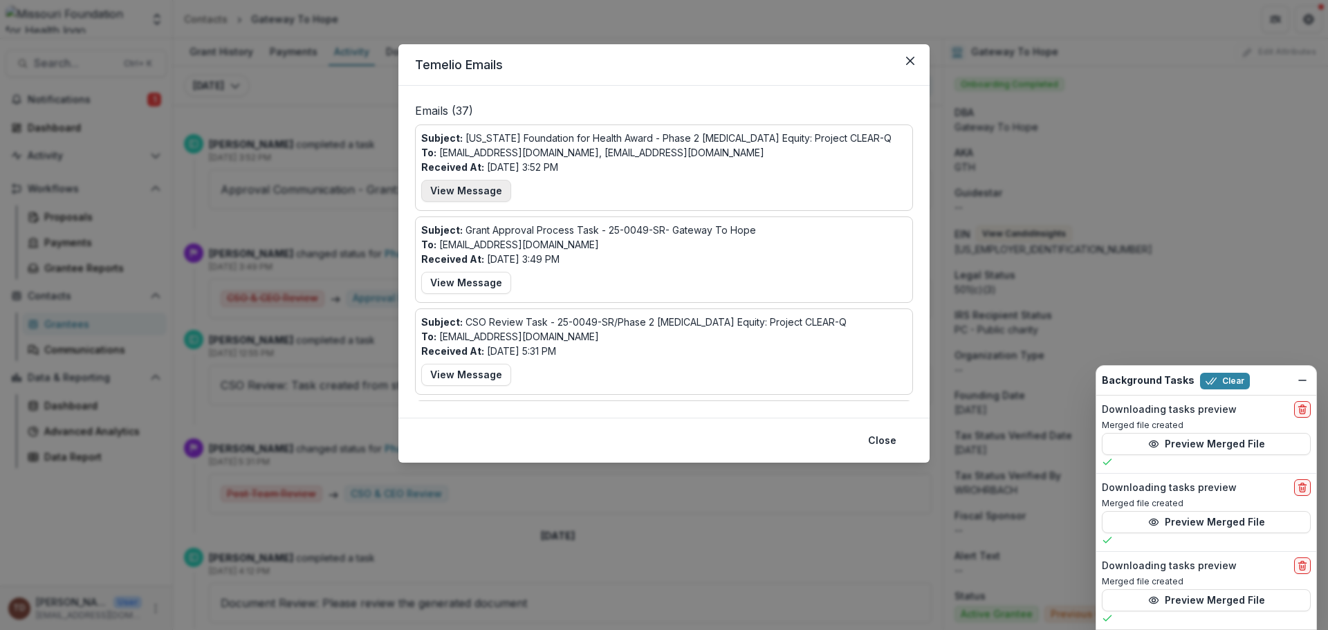
click at [470, 189] on button "View Message" at bounding box center [466, 191] width 90 height 22
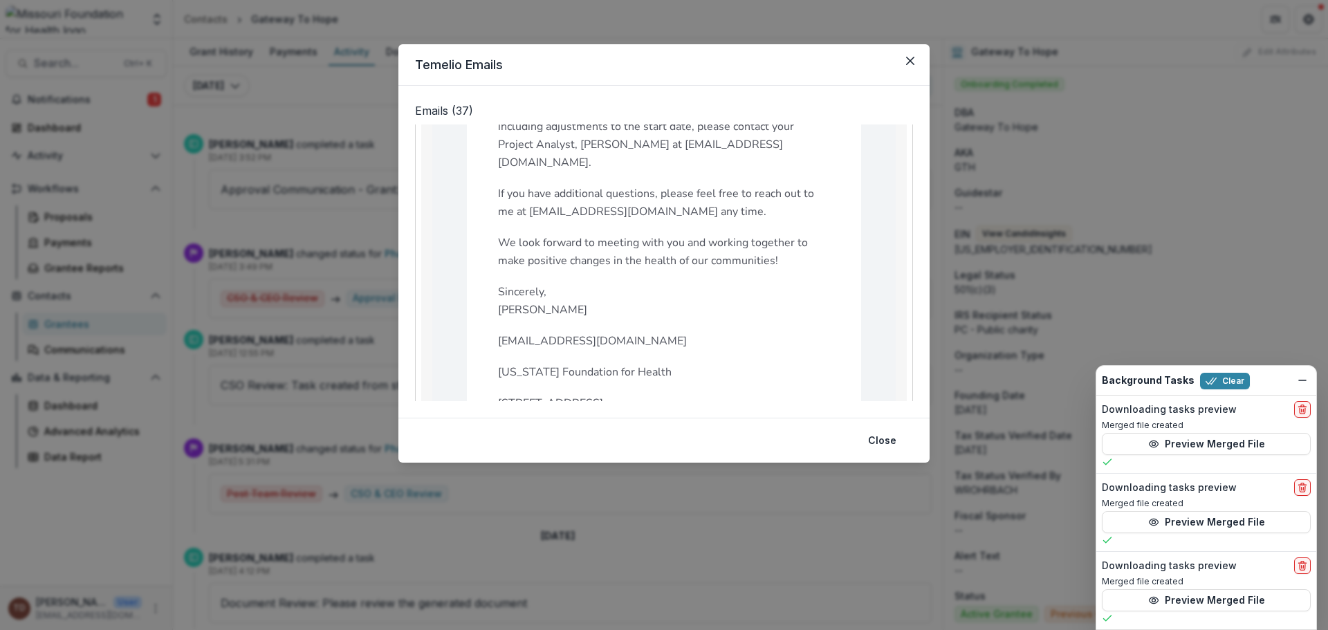
scroll to position [142, 0]
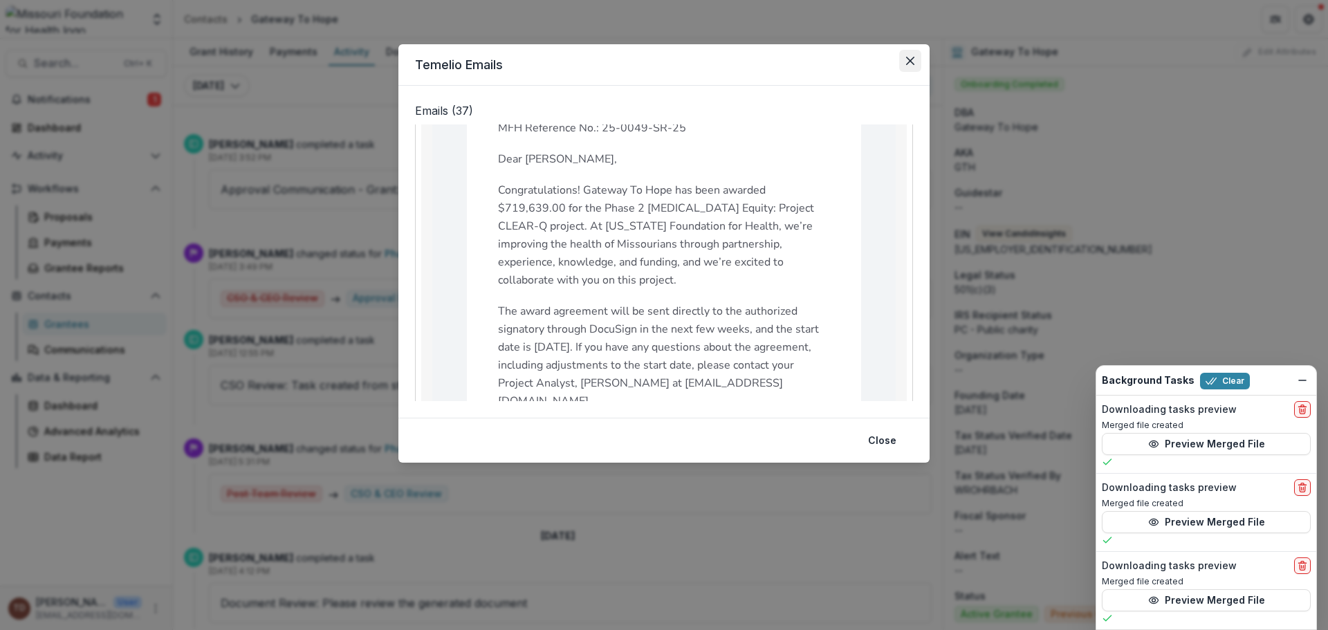
click at [908, 61] on icon "Close" at bounding box center [910, 61] width 8 height 8
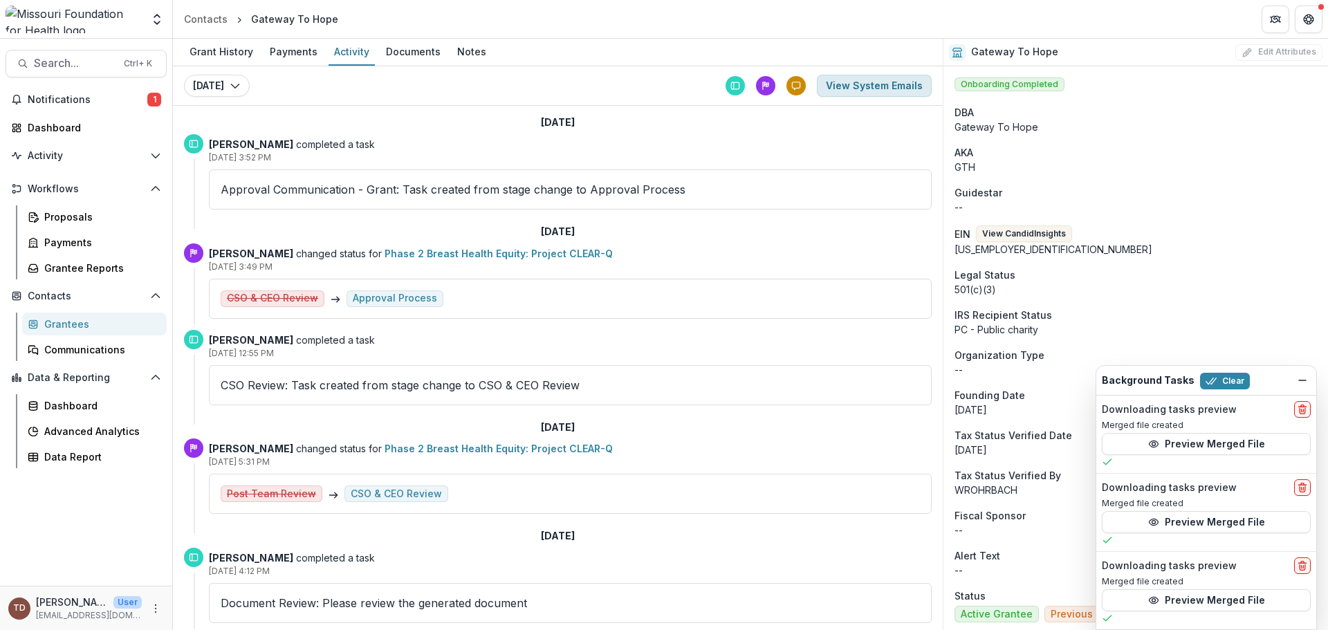
click at [858, 87] on button "View System Emails" at bounding box center [874, 86] width 115 height 22
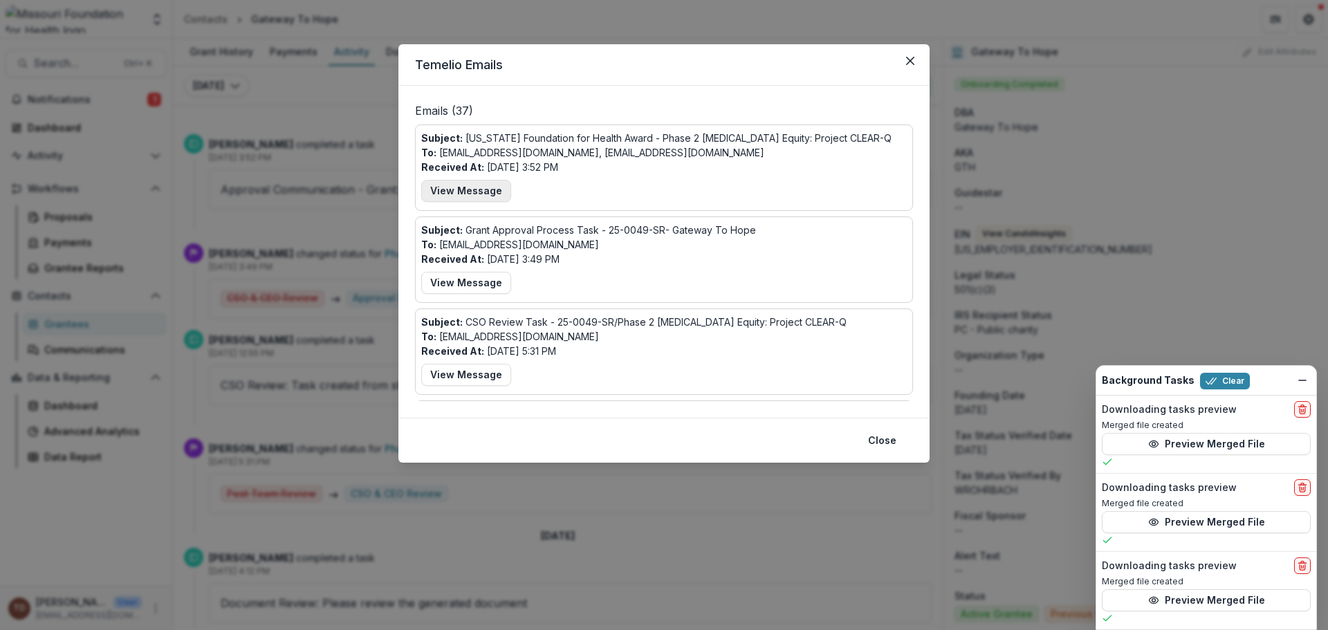
click at [467, 191] on button "View Message" at bounding box center [466, 191] width 90 height 22
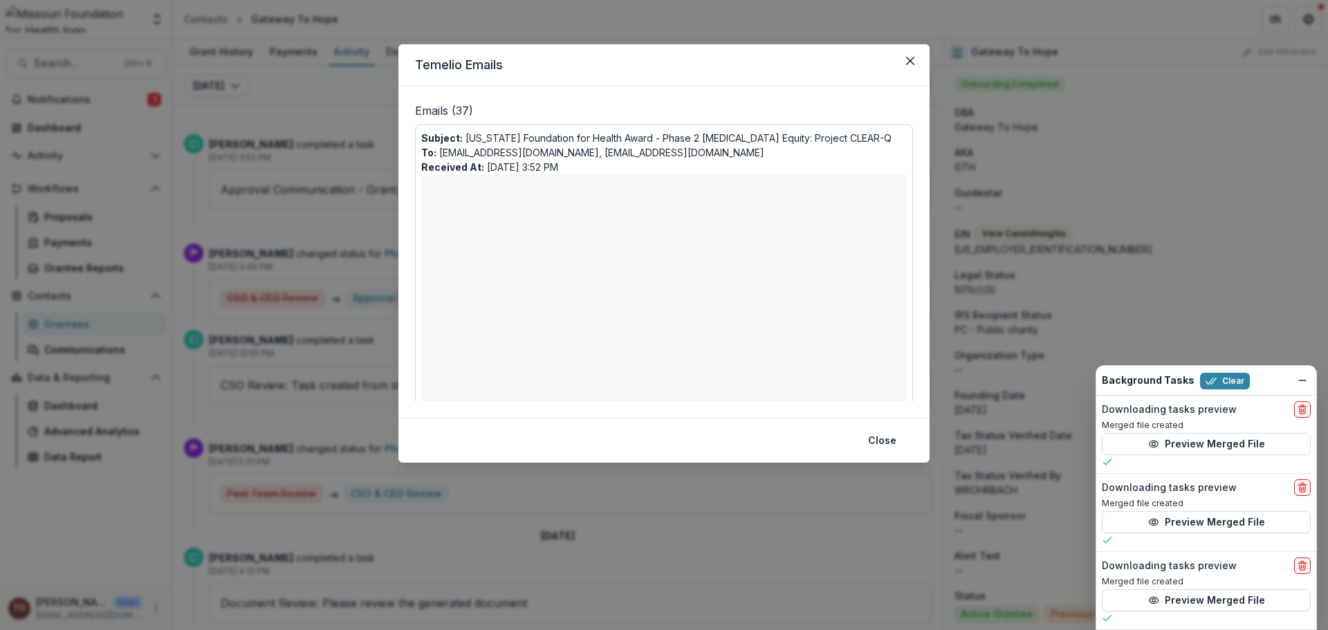
scroll to position [1017, 0]
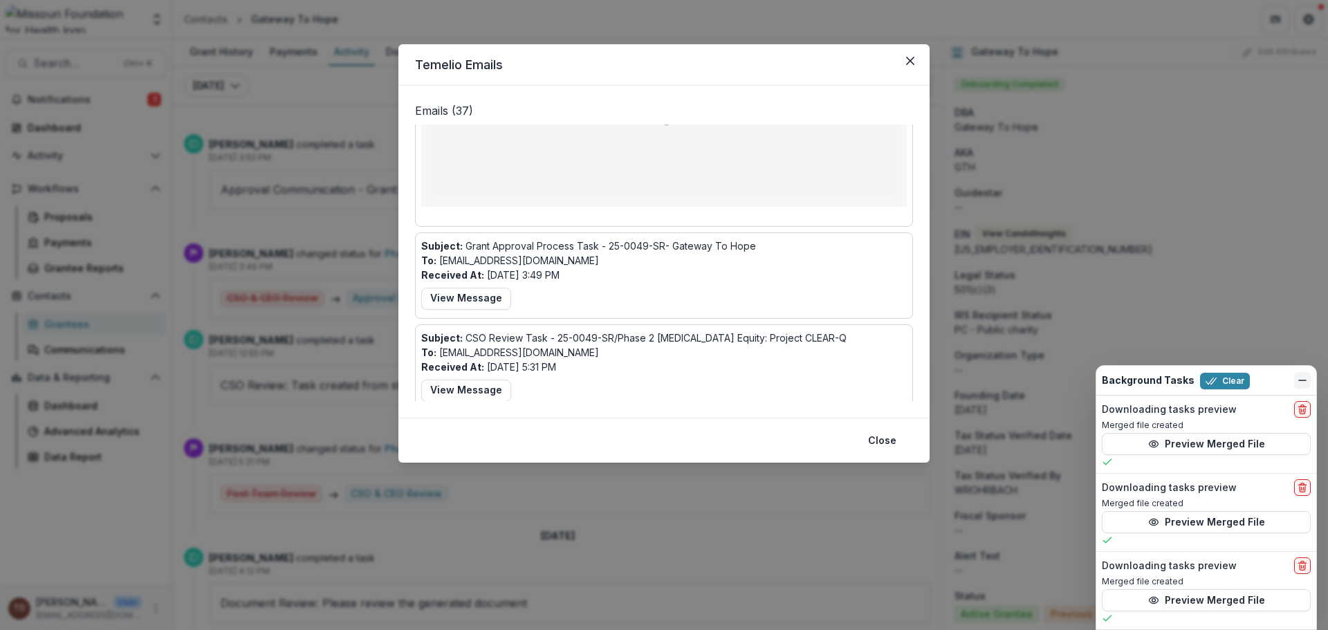
click at [1062, 380] on icon "Dismiss" at bounding box center [1302, 380] width 11 height 11
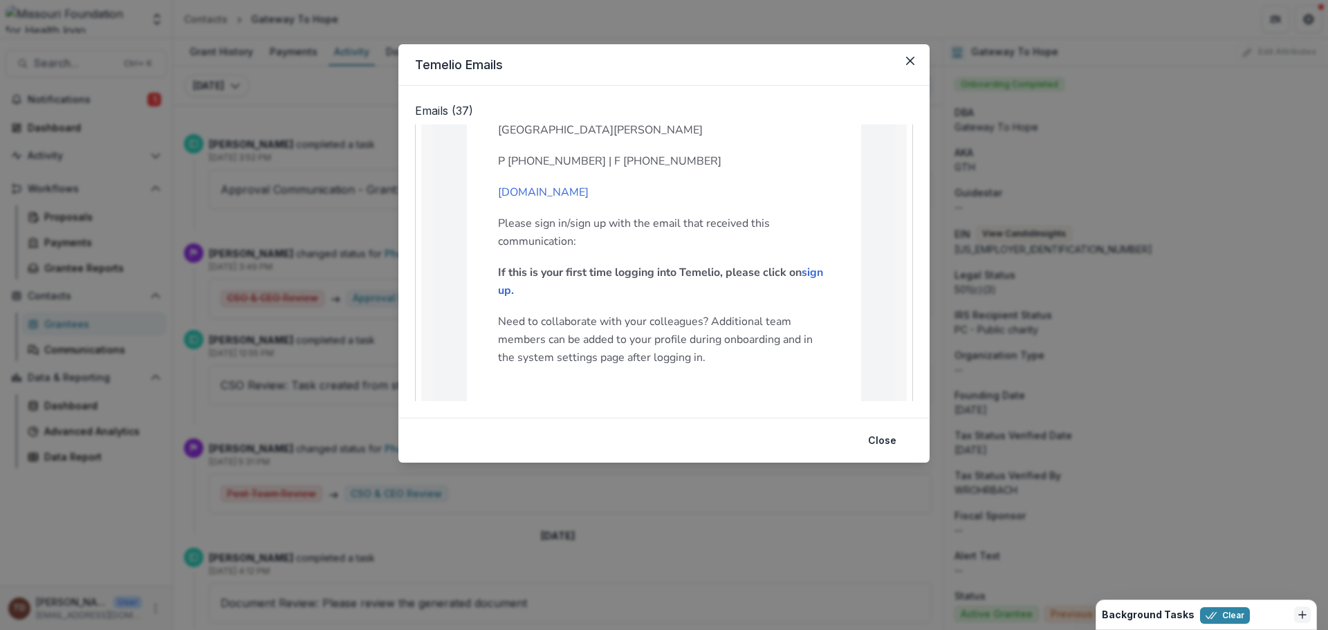
scroll to position [707, 0]
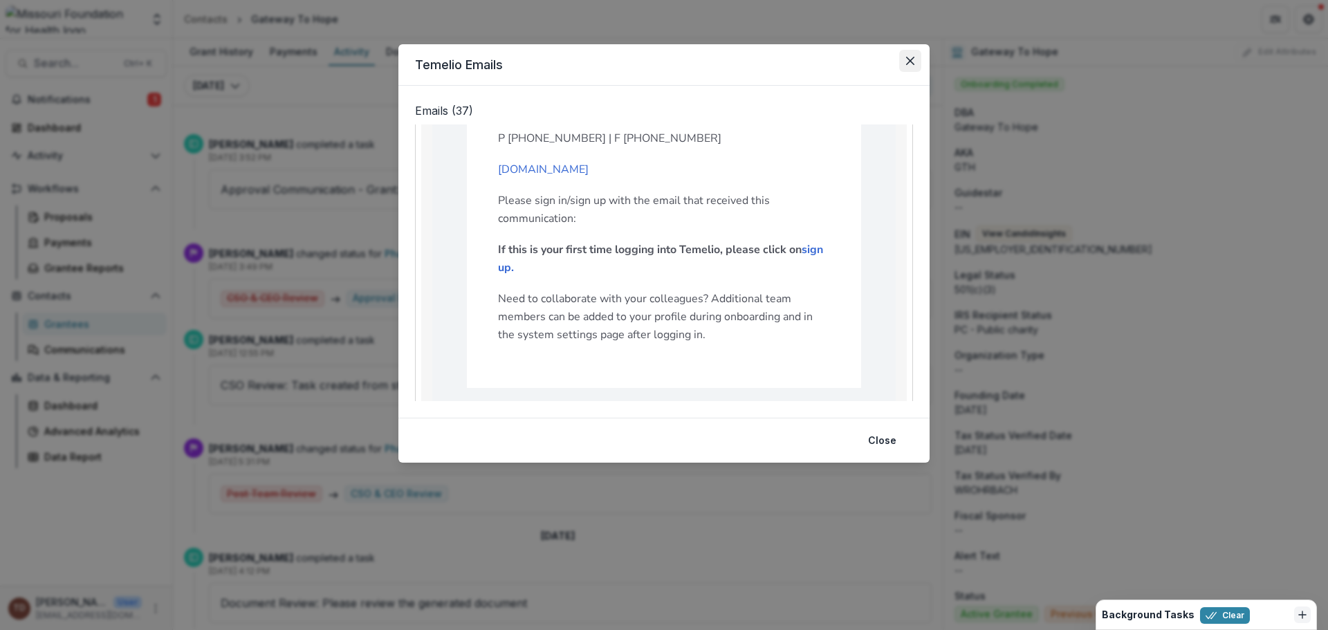
click at [911, 60] on icon "Close" at bounding box center [910, 61] width 8 height 8
